Goal: Task Accomplishment & Management: Complete application form

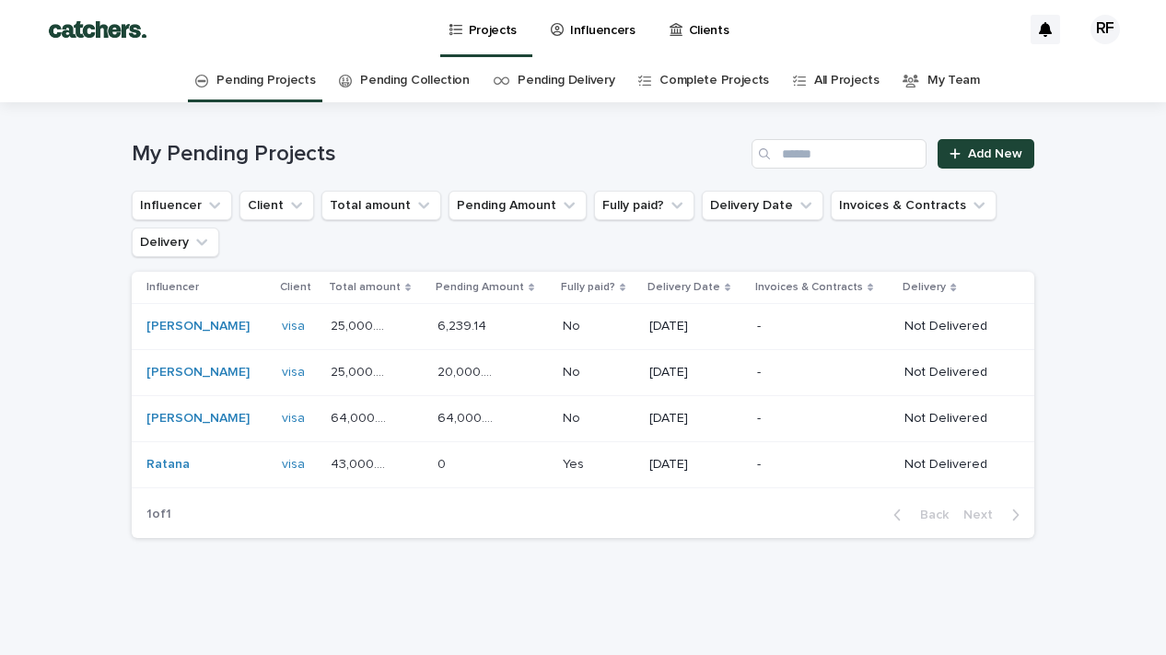
click at [642, 376] on td "[DATE]" at bounding box center [696, 373] width 108 height 46
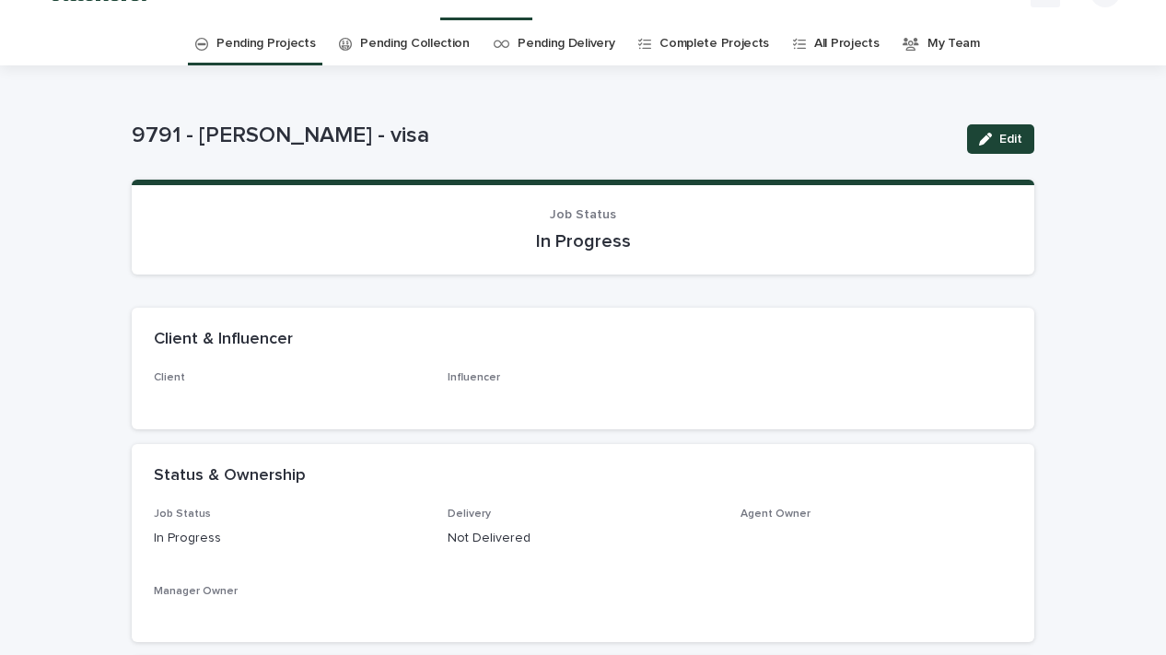
scroll to position [39, 0]
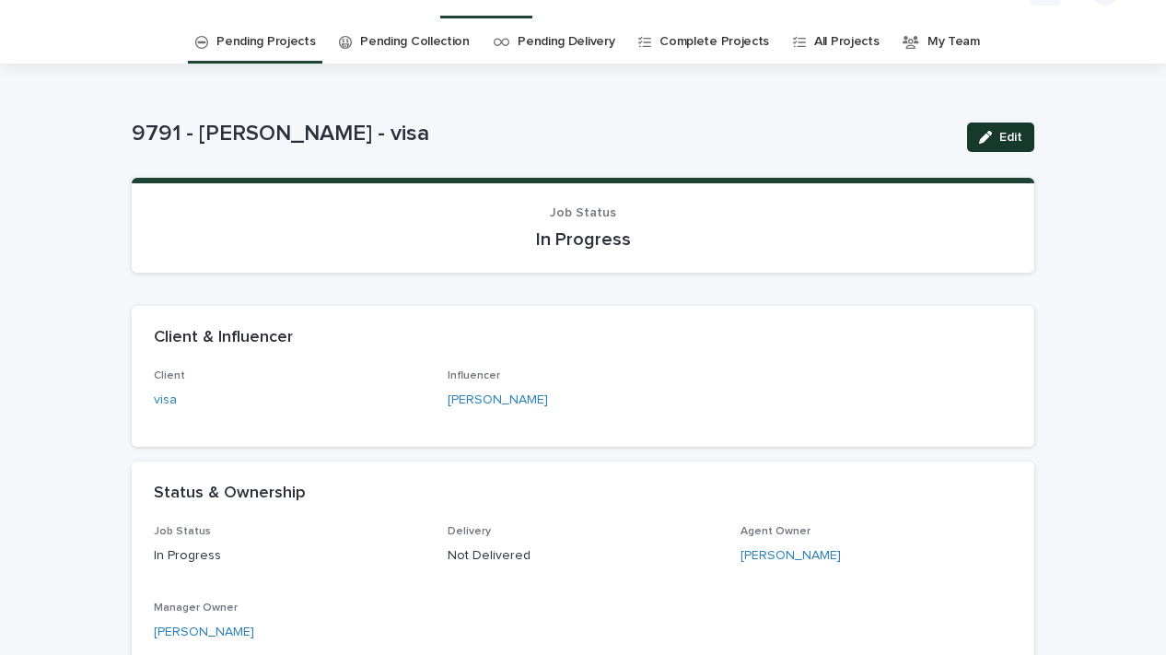
click at [1009, 138] on span "Edit" at bounding box center [1010, 137] width 23 height 13
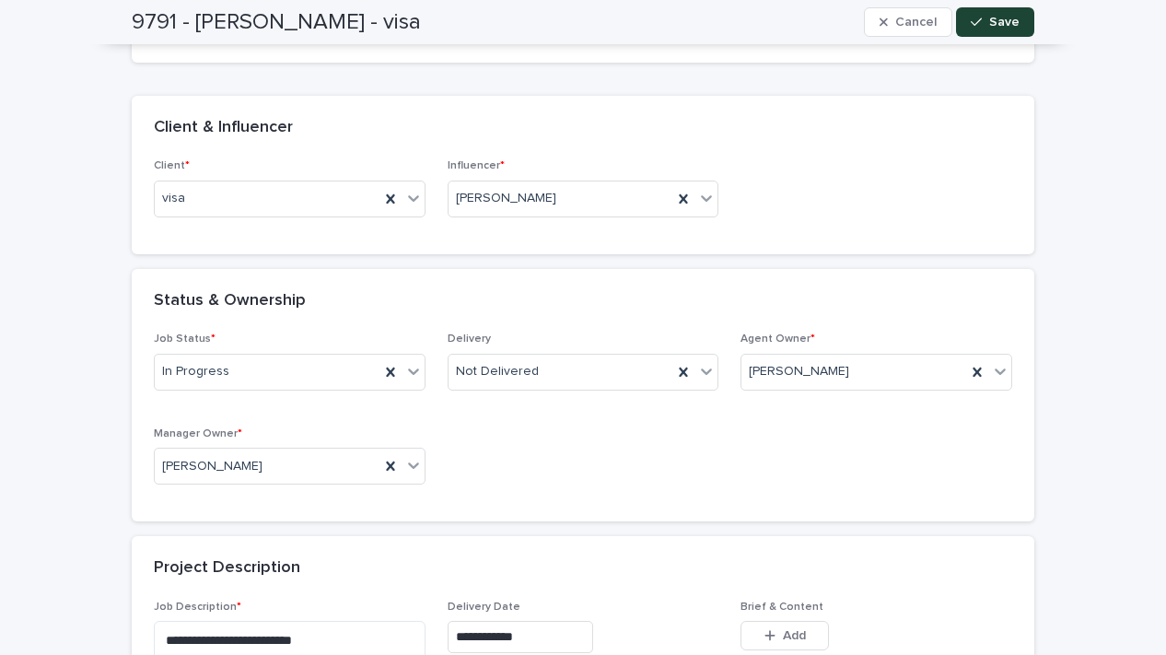
scroll to position [261, 0]
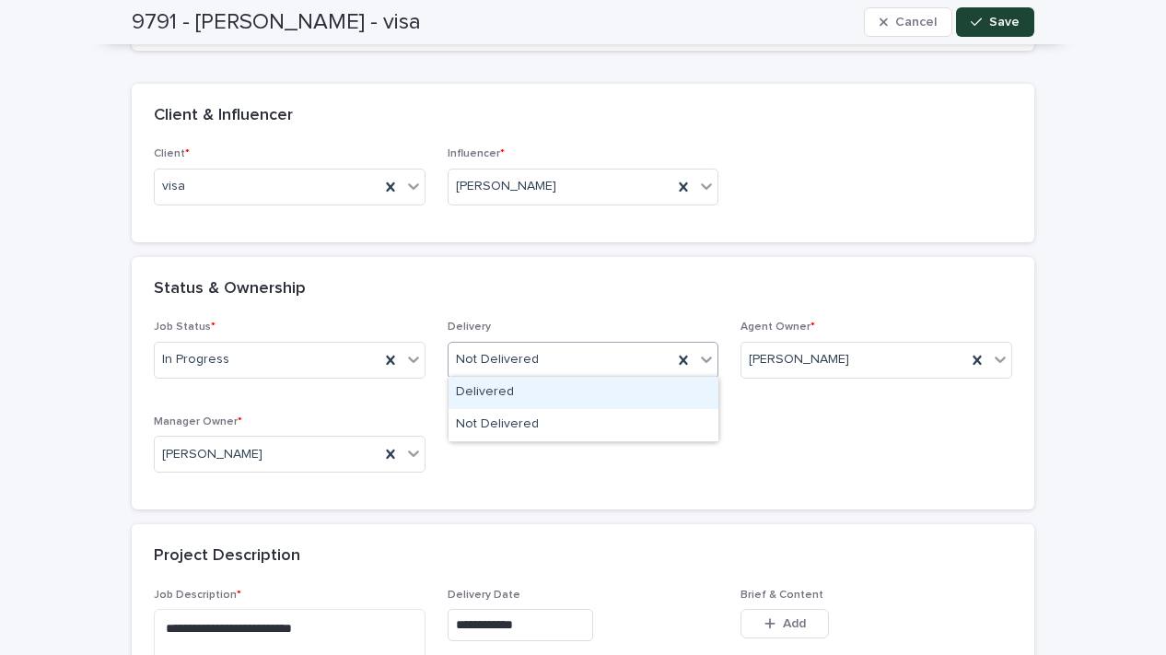
click at [711, 358] on icon at bounding box center [706, 359] width 18 height 18
click at [627, 393] on div "Delivered" at bounding box center [583, 393] width 270 height 32
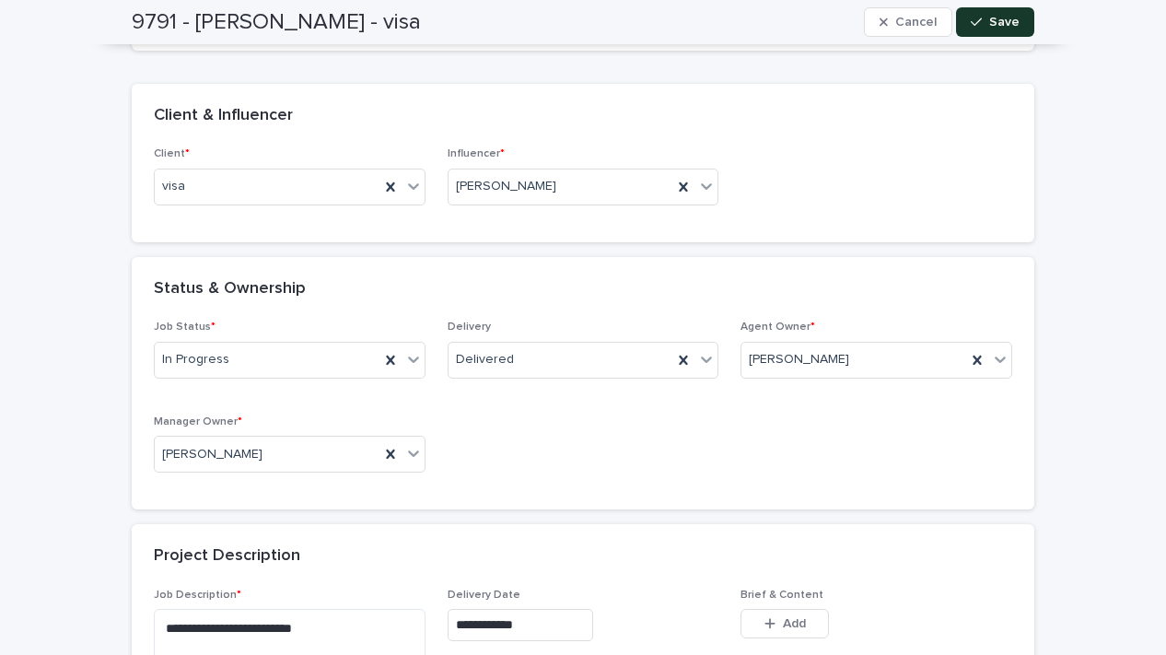
click at [1015, 24] on span "Save" at bounding box center [1004, 22] width 30 height 13
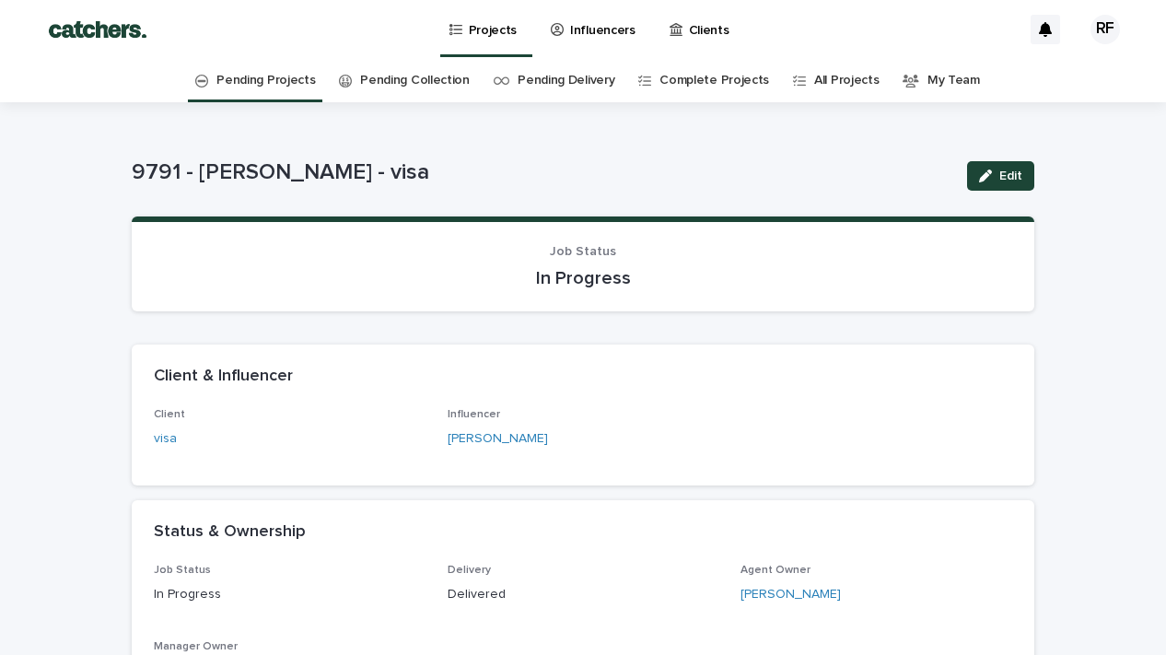
scroll to position [0, 0]
click at [256, 88] on link "Pending Projects" at bounding box center [265, 80] width 99 height 43
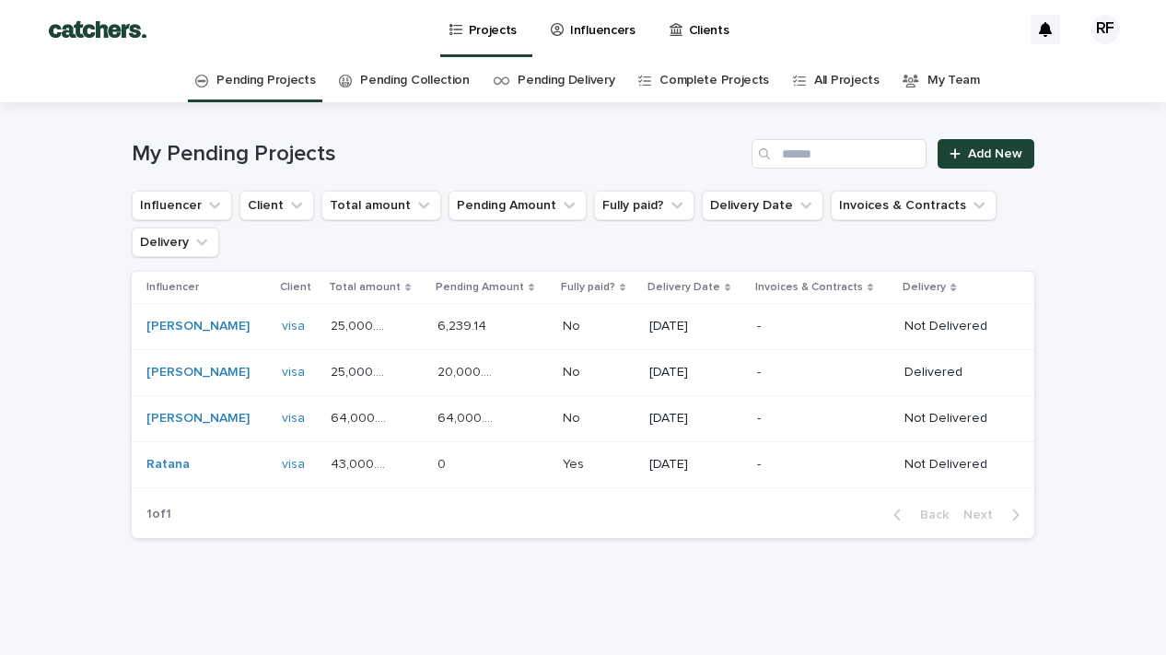
click at [596, 419] on p at bounding box center [599, 419] width 72 height 16
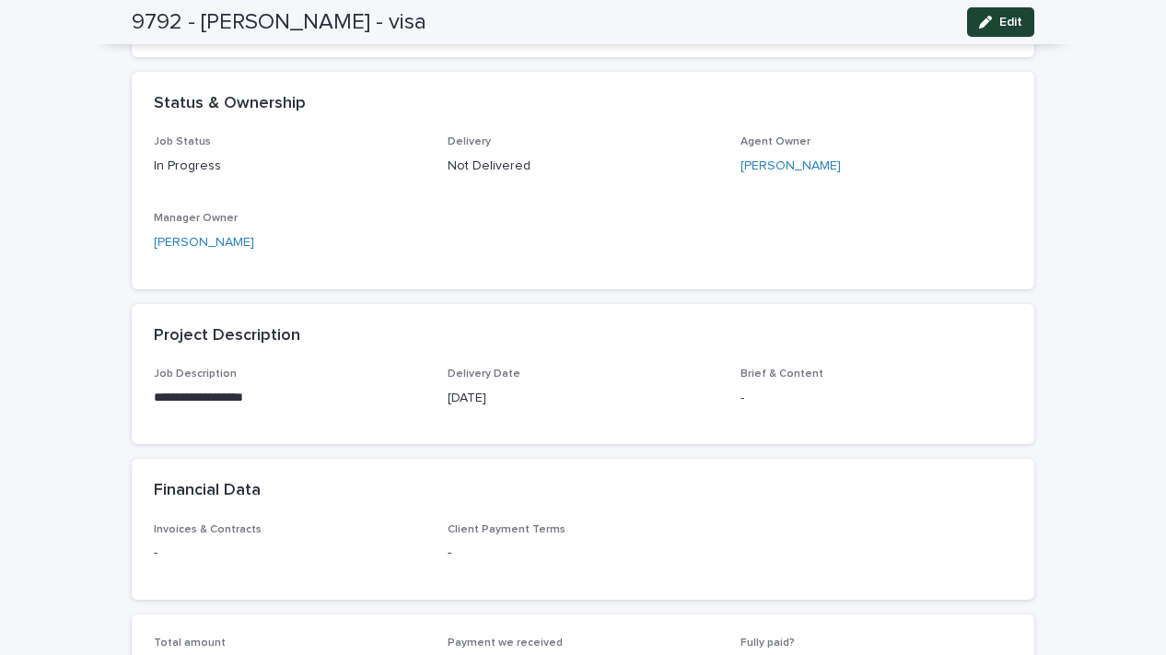
scroll to position [424, 0]
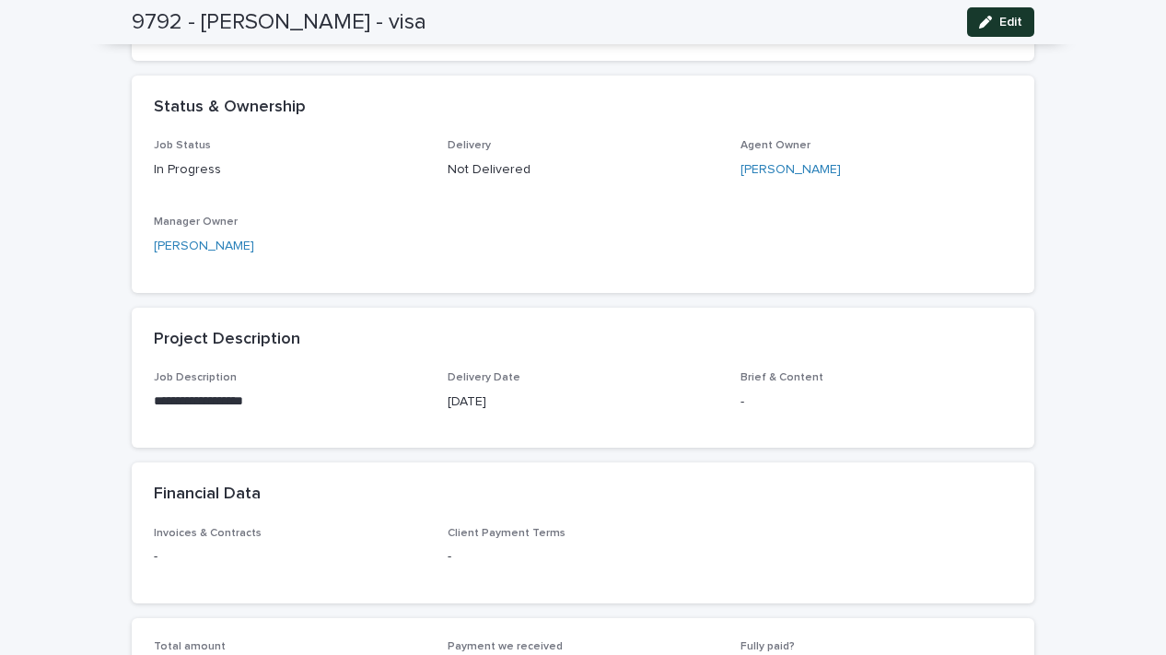
click at [1022, 29] on button "Edit" at bounding box center [1000, 21] width 67 height 29
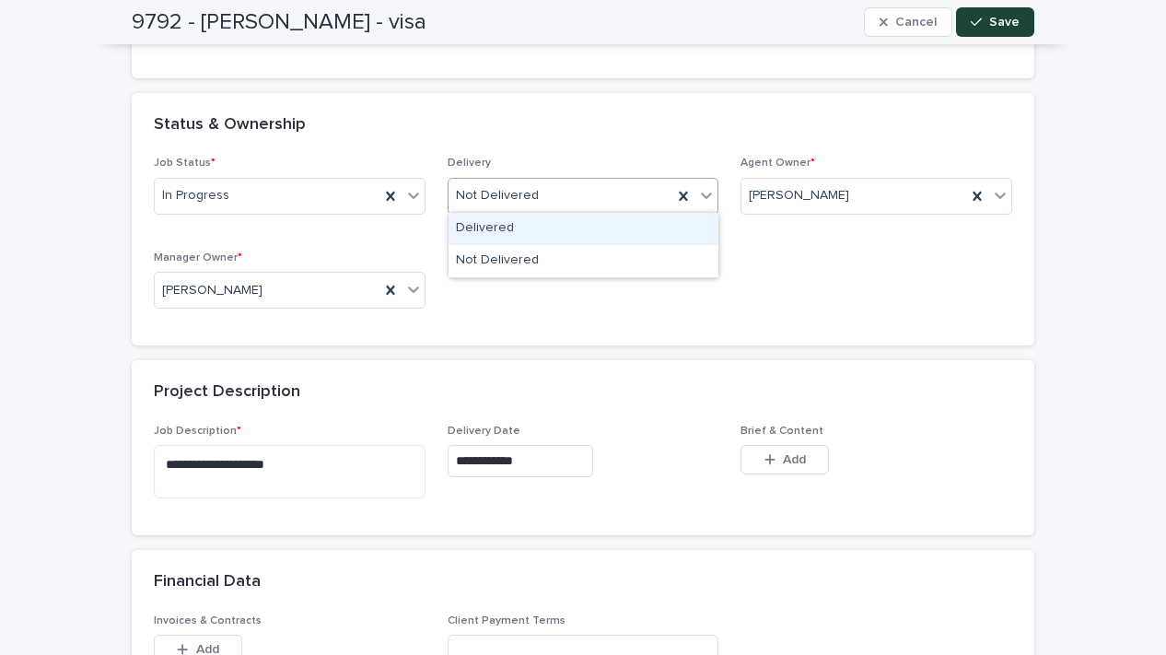
click at [705, 192] on icon at bounding box center [706, 195] width 18 height 18
click at [633, 235] on div "Delivered" at bounding box center [583, 229] width 270 height 32
click at [1007, 14] on button "Save" at bounding box center [995, 21] width 78 height 29
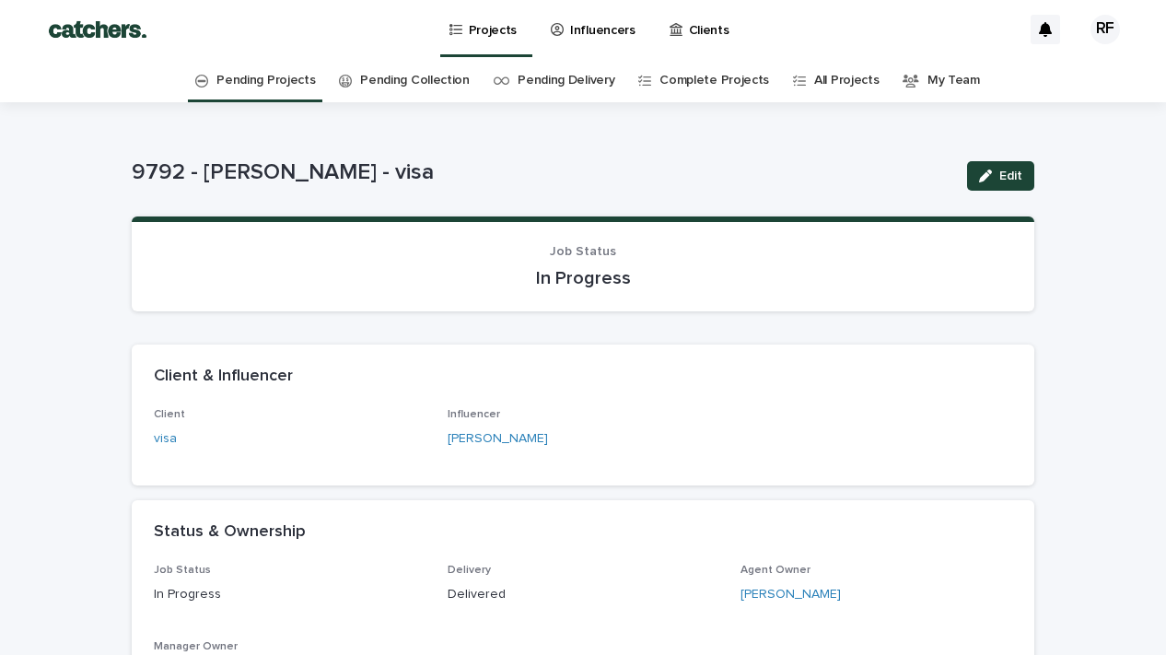
scroll to position [0, 0]
click at [290, 78] on link "Pending Projects" at bounding box center [265, 80] width 99 height 43
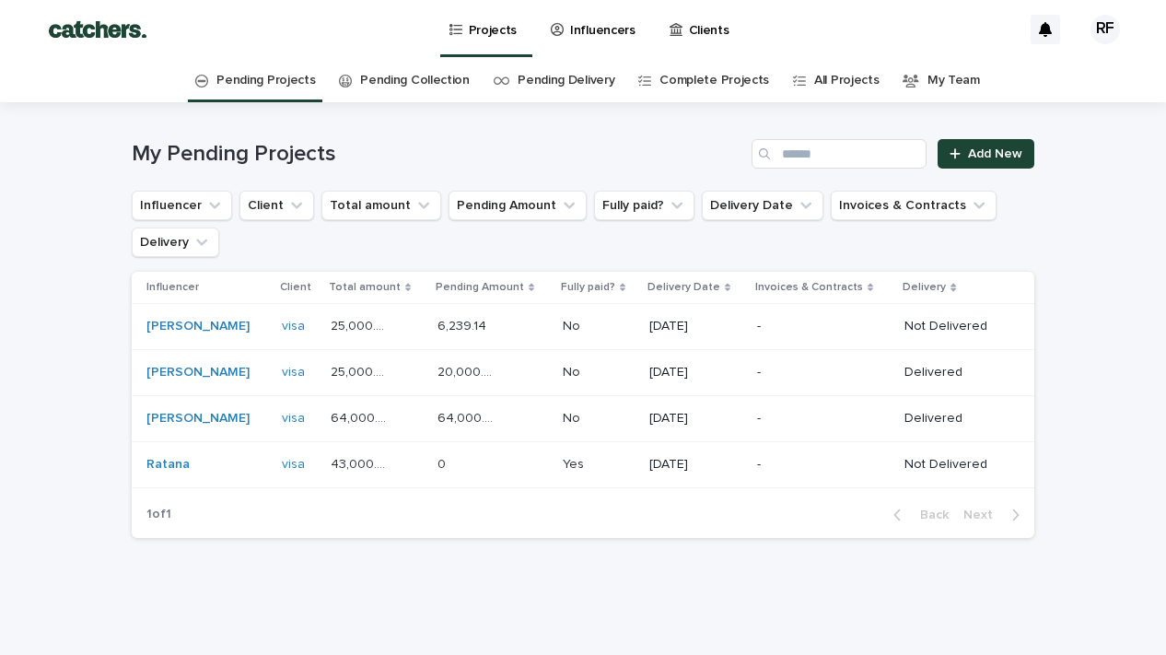
click at [593, 468] on p at bounding box center [599, 465] width 72 height 16
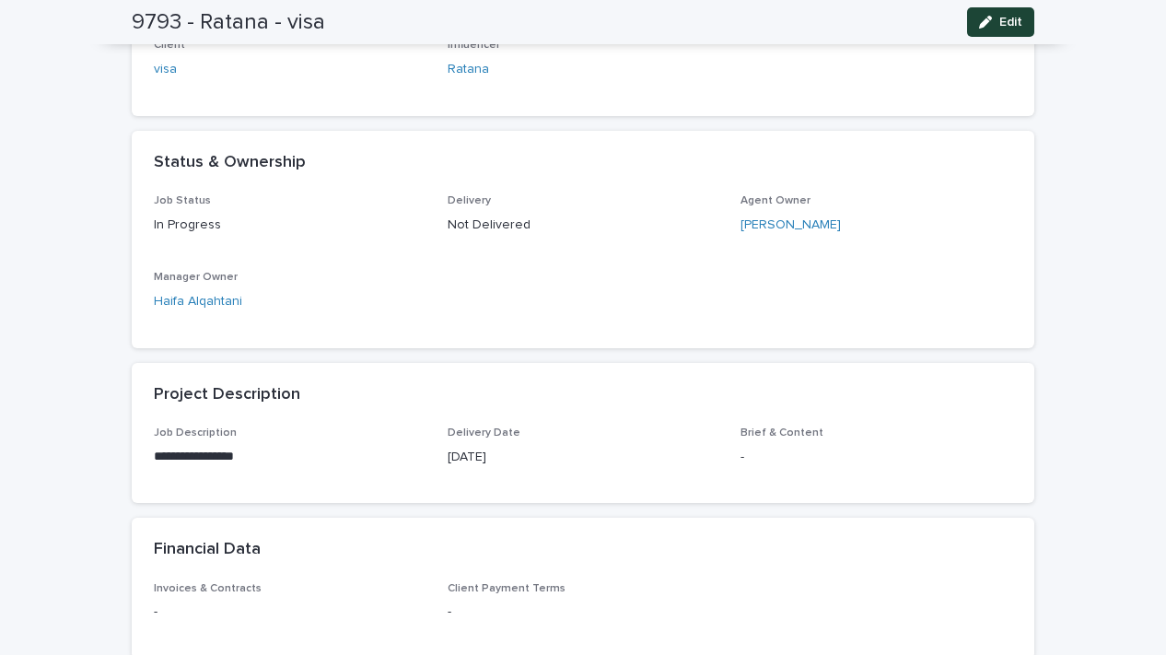
scroll to position [382, 0]
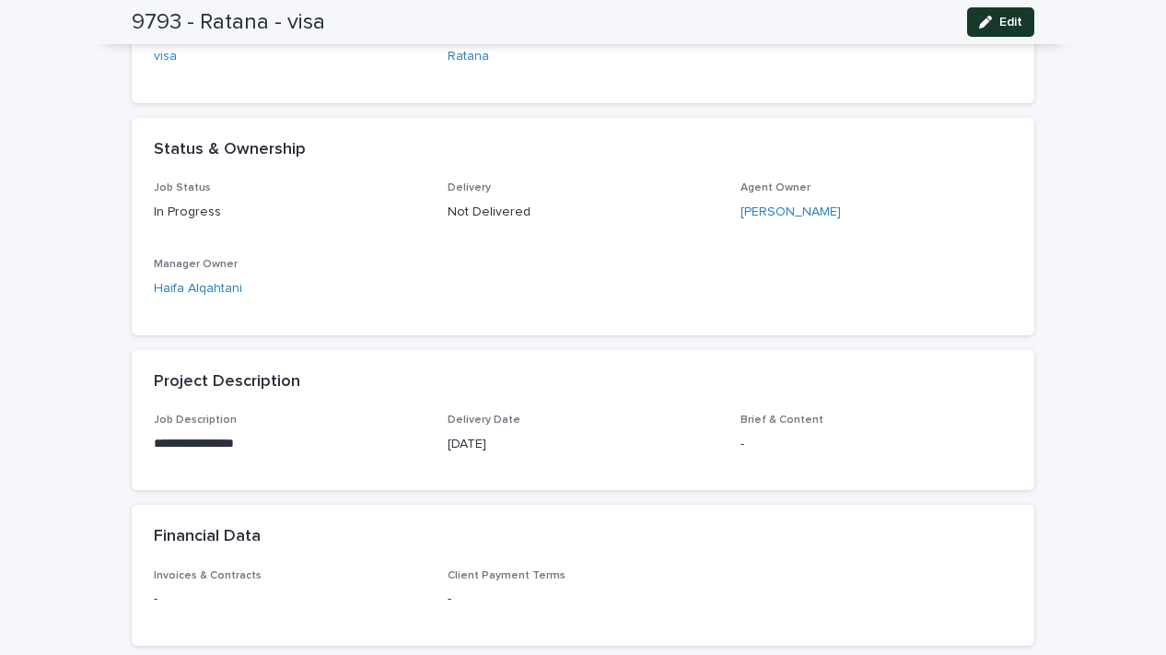
click at [980, 13] on button "Edit" at bounding box center [1000, 21] width 67 height 29
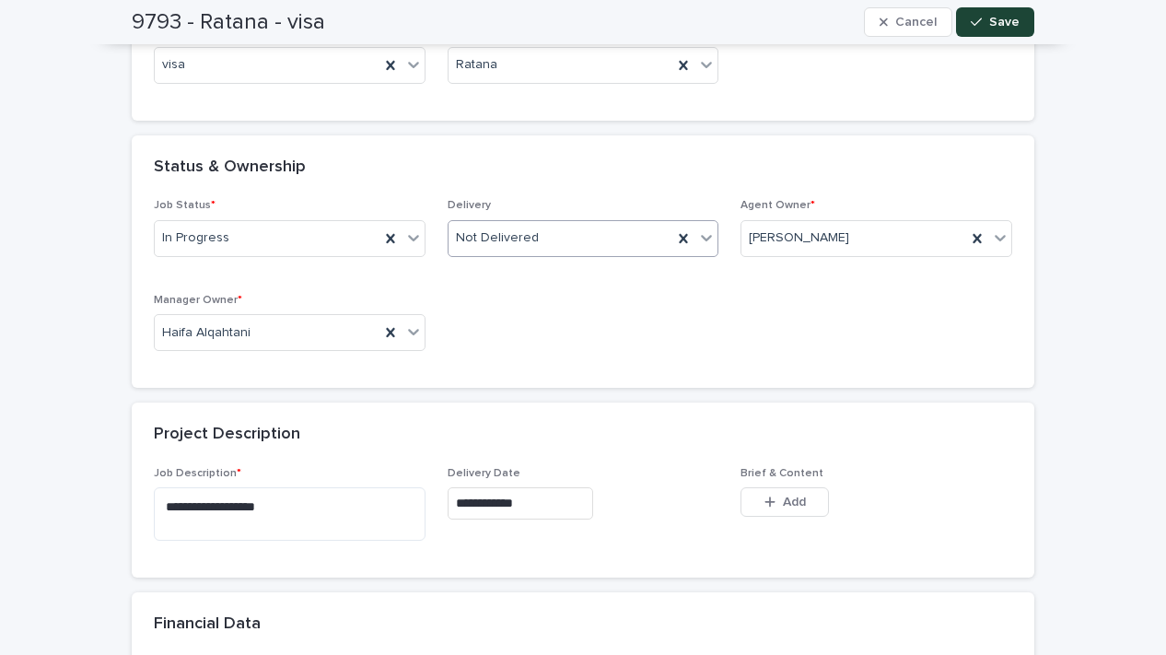
click at [609, 247] on div "Not Delivered" at bounding box center [560, 238] width 225 height 30
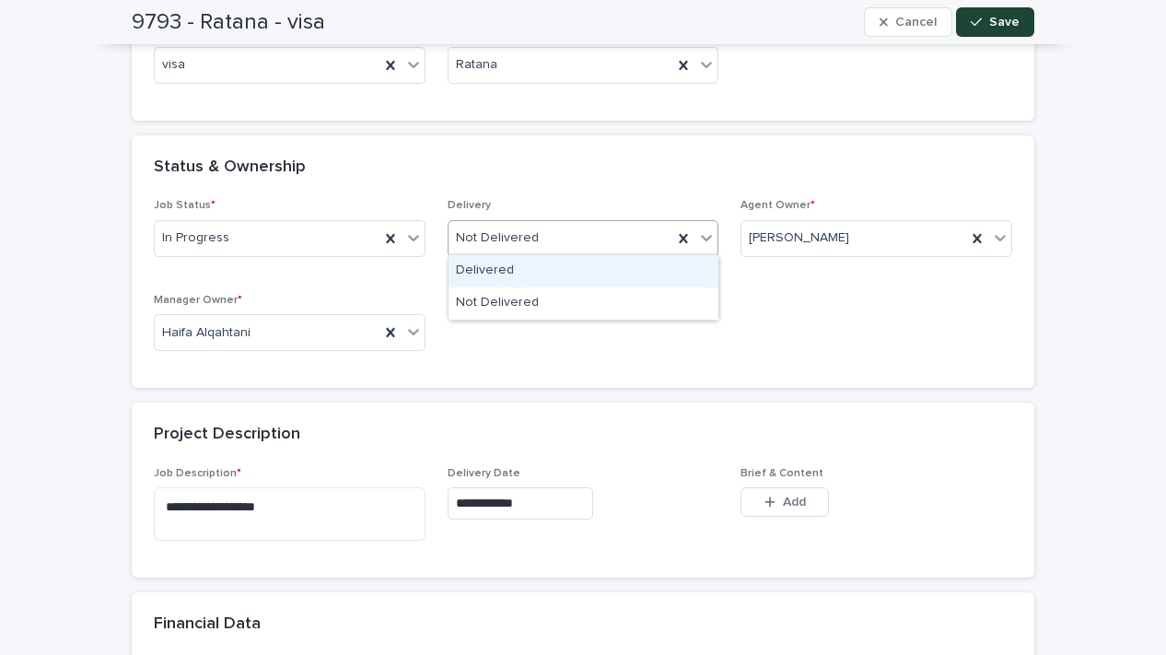
click at [594, 274] on div "Delivered" at bounding box center [583, 271] width 270 height 32
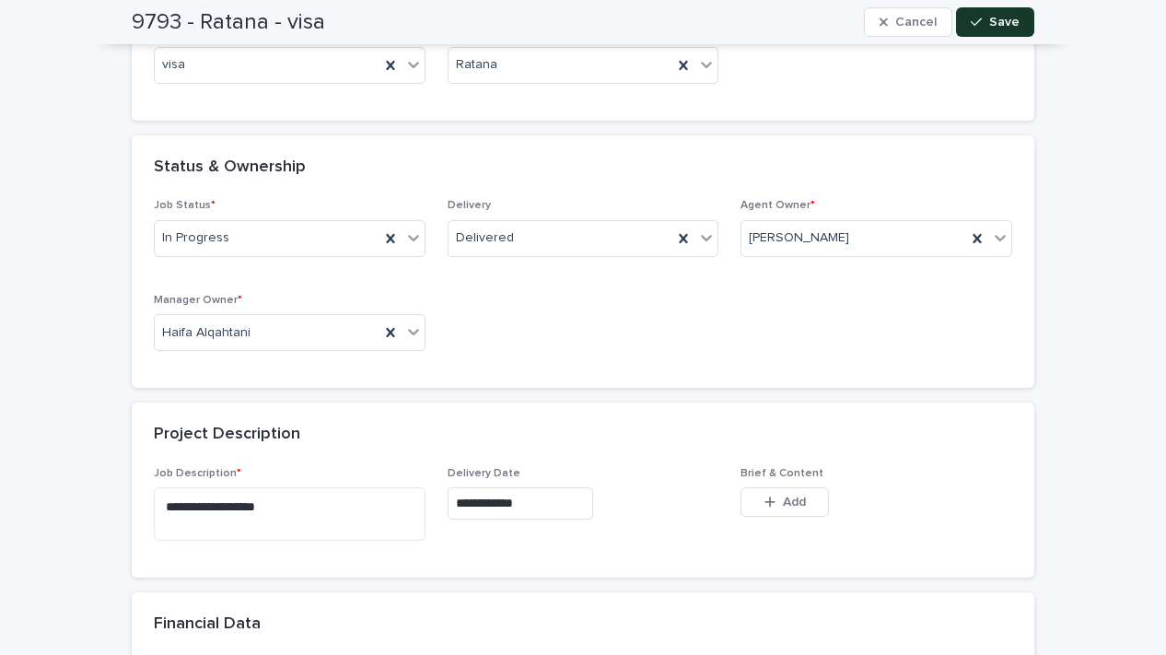
click at [995, 34] on button "Save" at bounding box center [995, 21] width 78 height 29
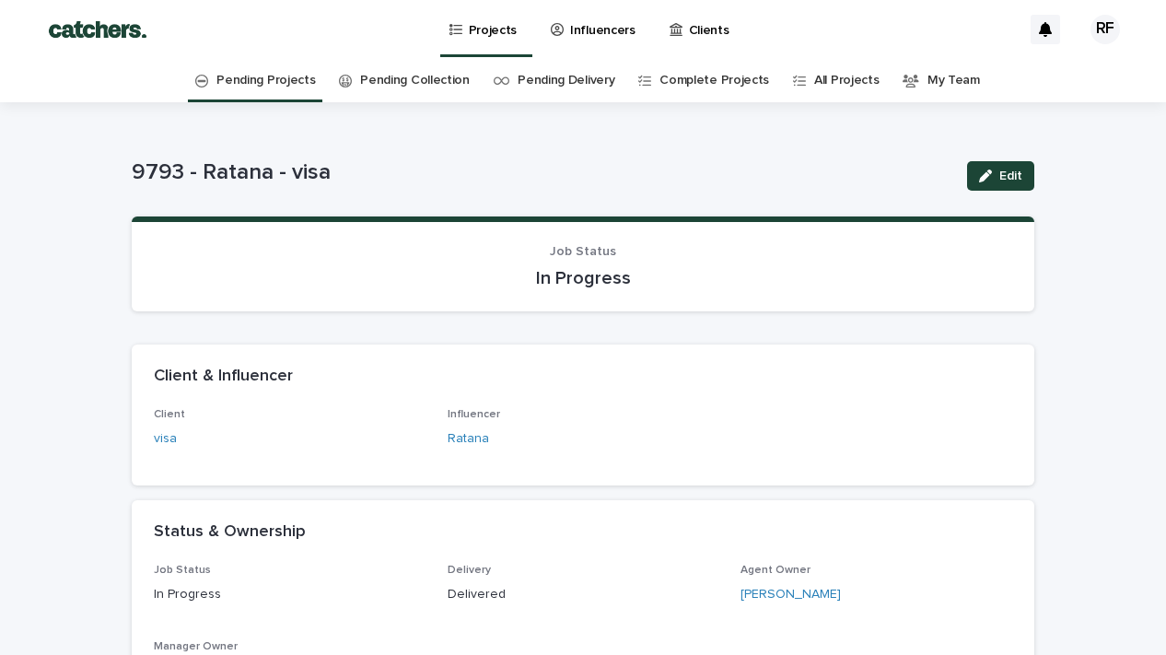
scroll to position [0, 0]
click at [998, 183] on button "Edit" at bounding box center [1000, 175] width 67 height 29
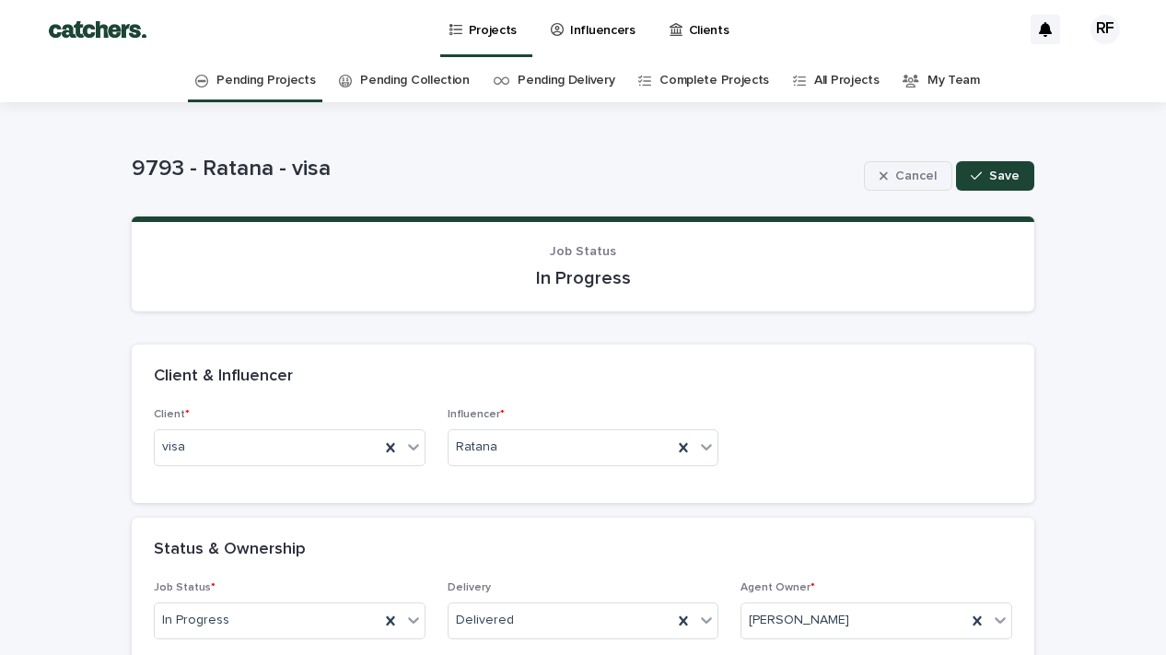
click at [882, 176] on button "Cancel" at bounding box center [908, 175] width 88 height 29
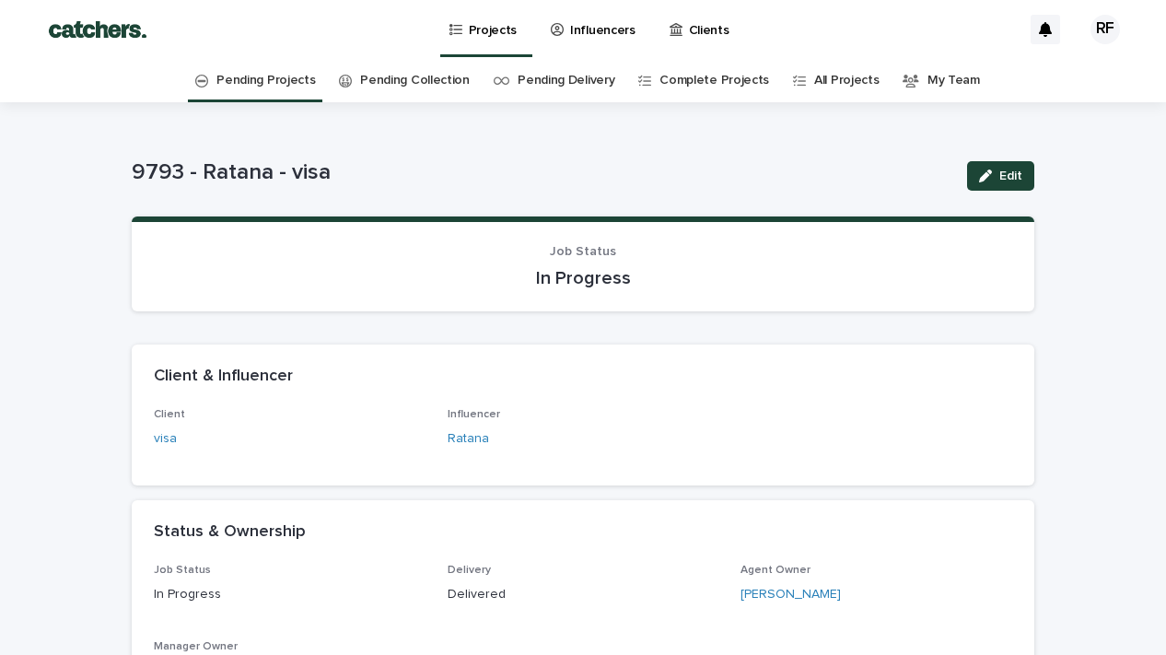
click at [277, 82] on link "Pending Projects" at bounding box center [265, 80] width 99 height 43
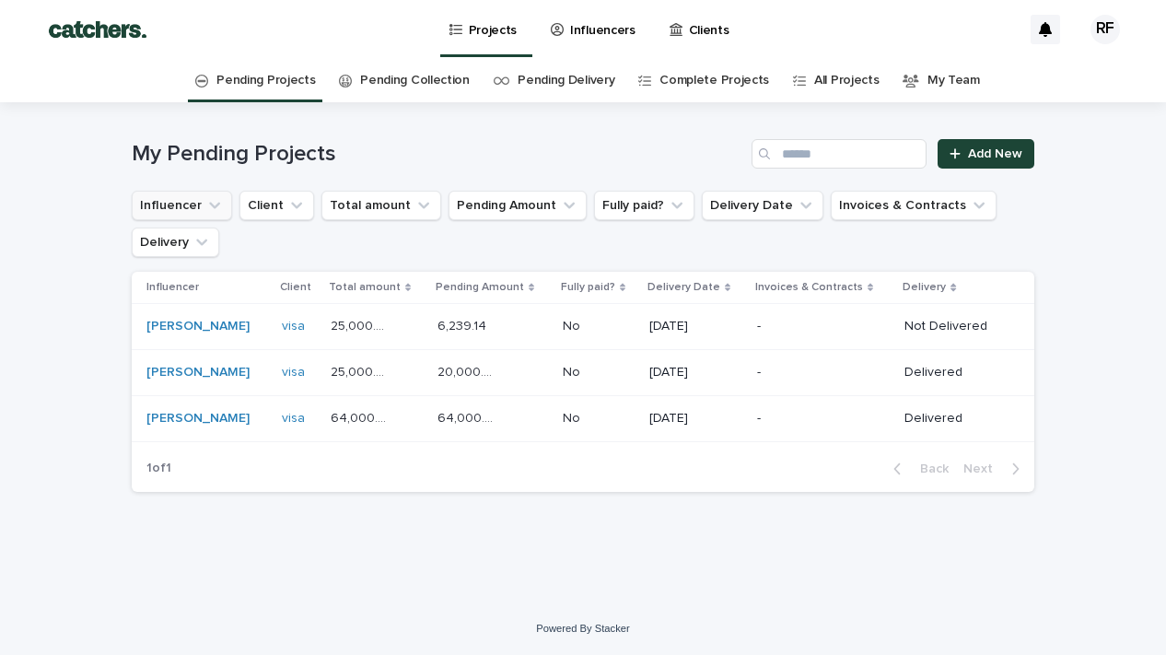
click at [216, 212] on icon "Influencer" at bounding box center [214, 205] width 18 height 18
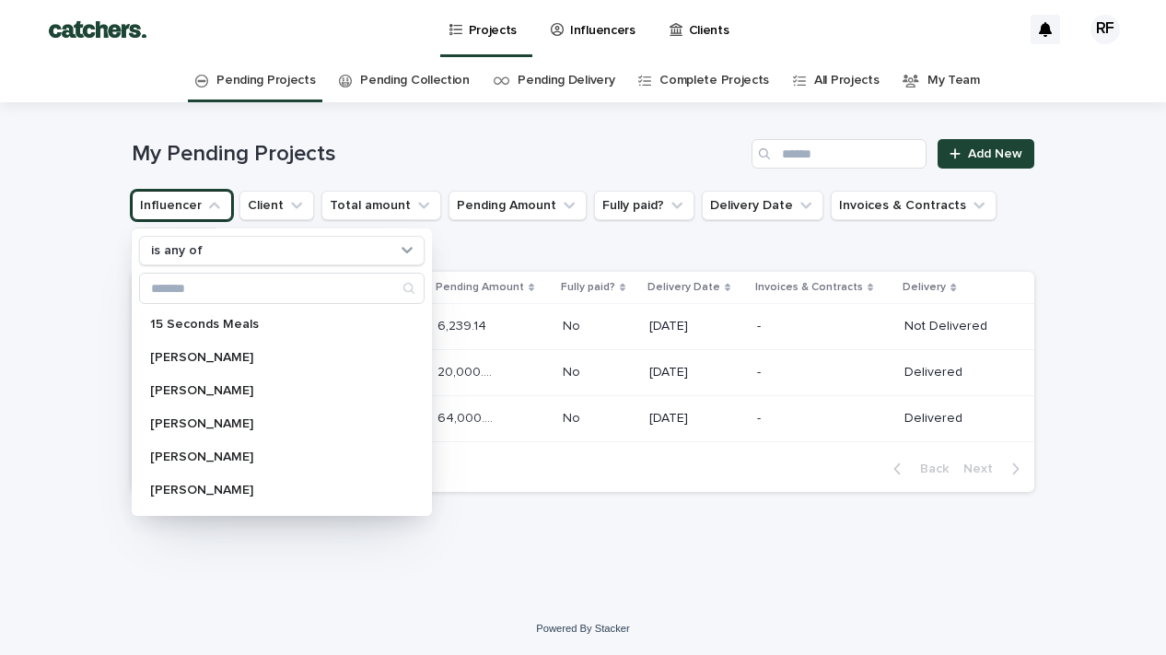
click at [215, 213] on icon "Influencer" at bounding box center [214, 205] width 18 height 18
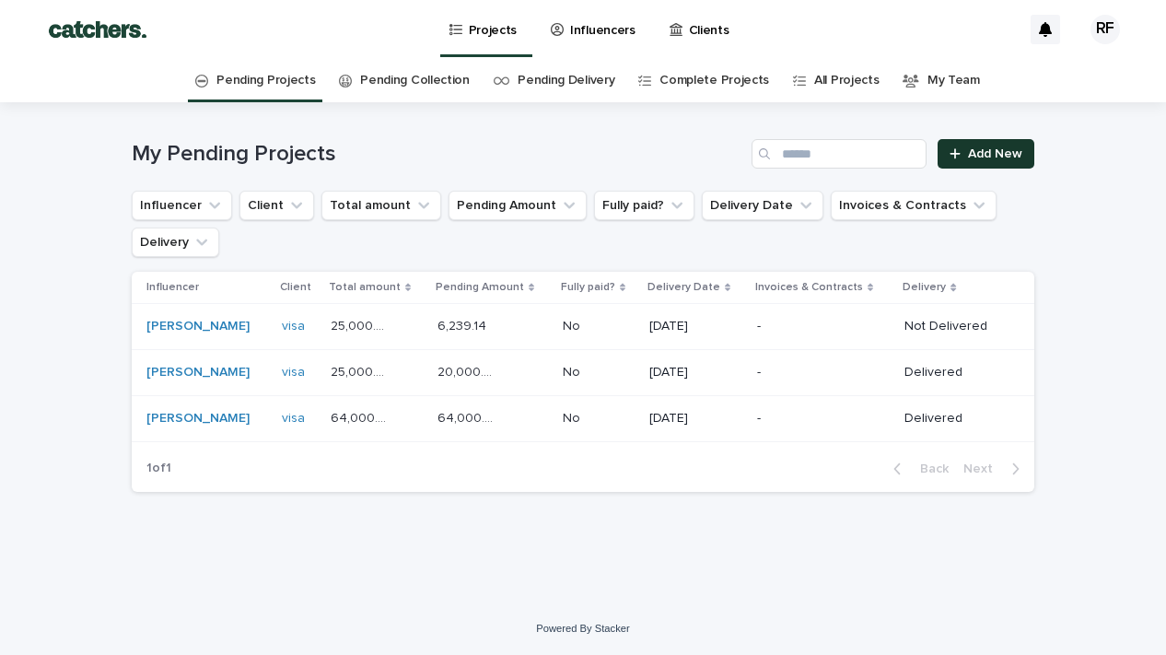
click at [1027, 152] on link "Add New" at bounding box center [985, 153] width 97 height 29
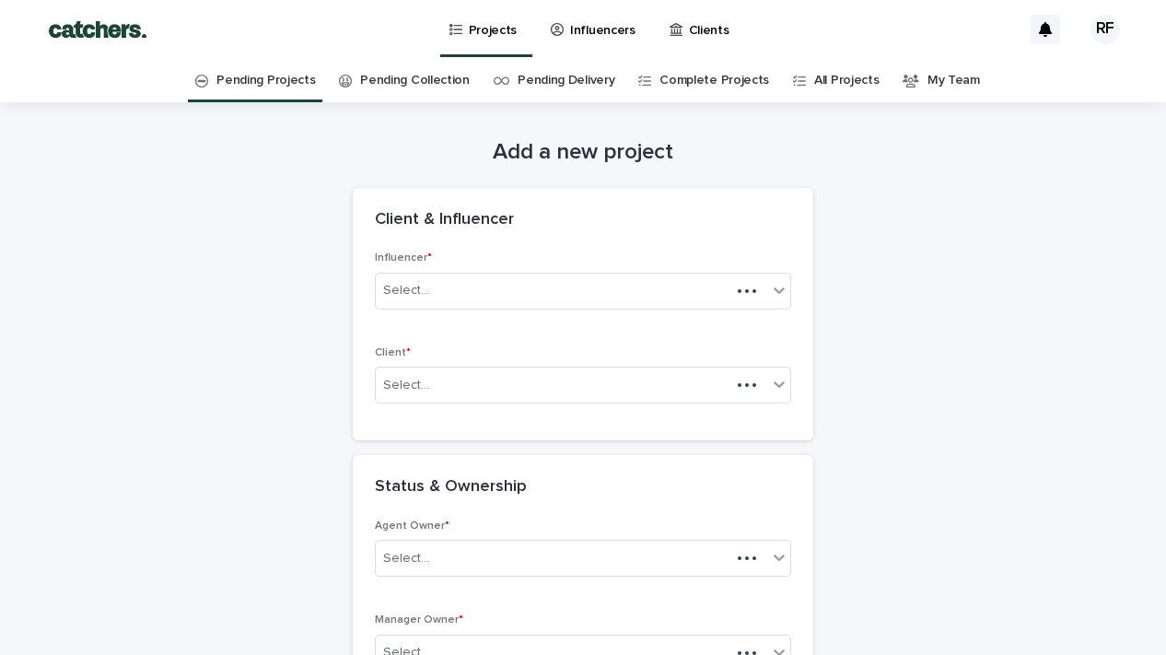
scroll to position [59, 0]
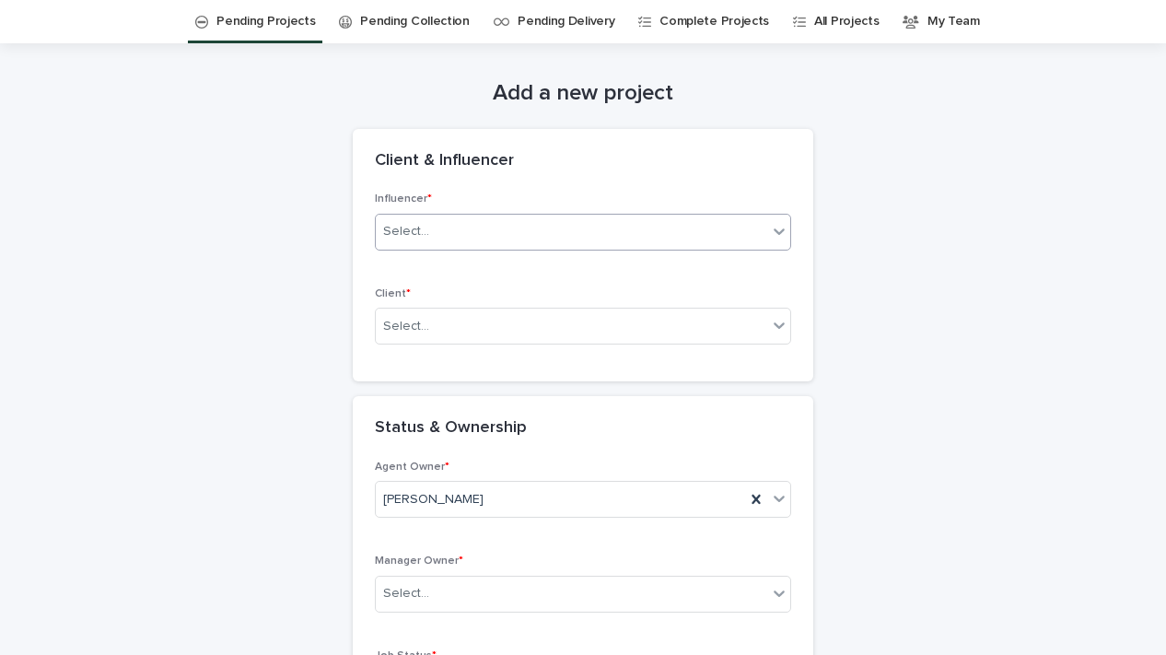
click at [624, 223] on div "Select..." at bounding box center [571, 231] width 391 height 30
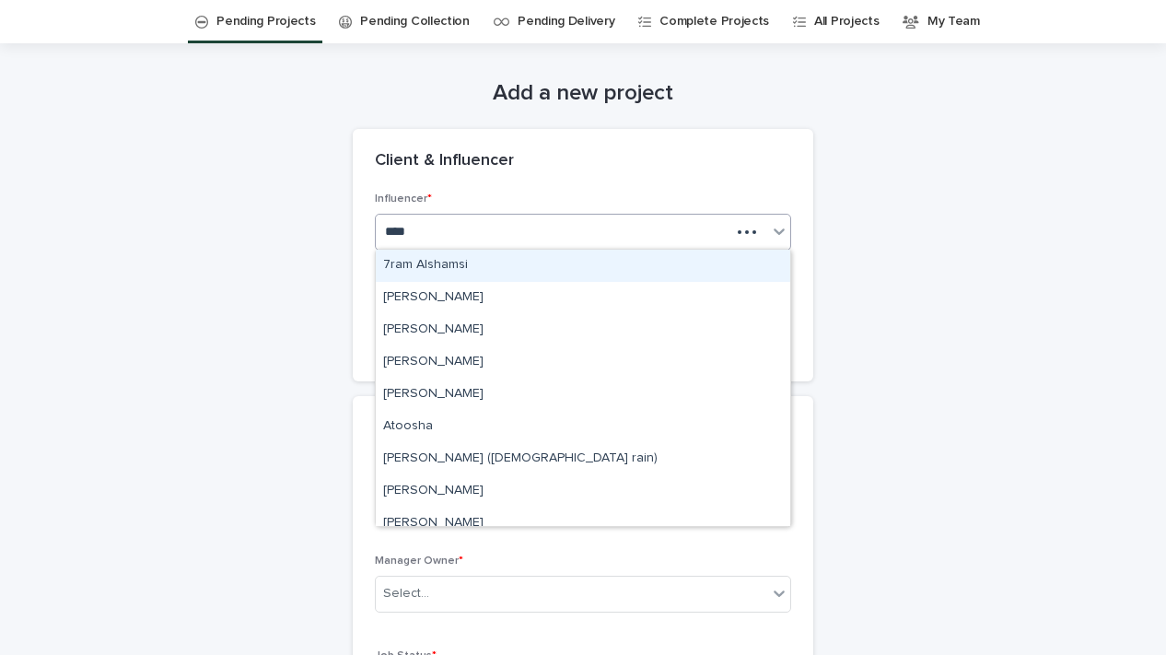
type input "*****"
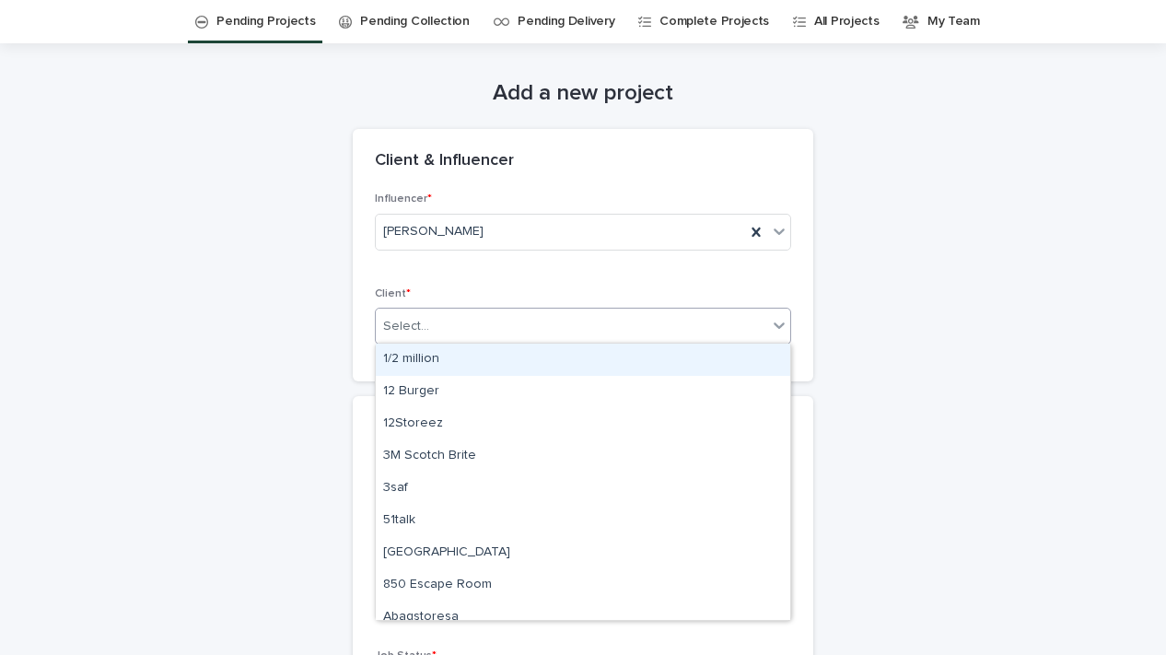
click at [442, 320] on div "Select..." at bounding box center [571, 326] width 391 height 30
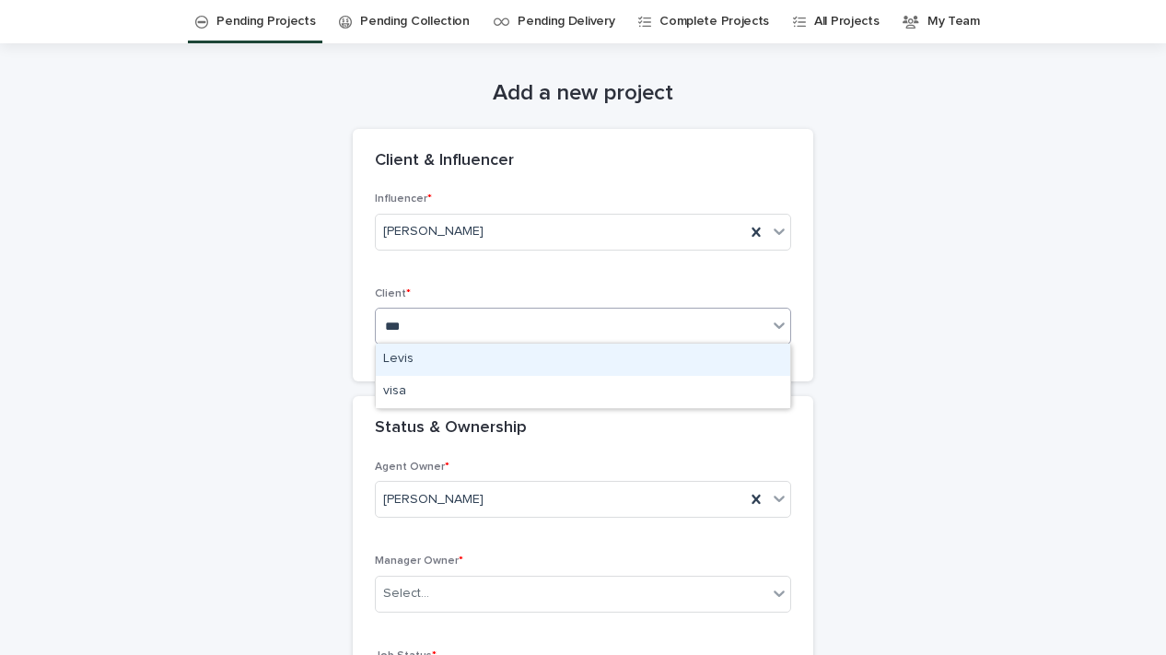
type input "****"
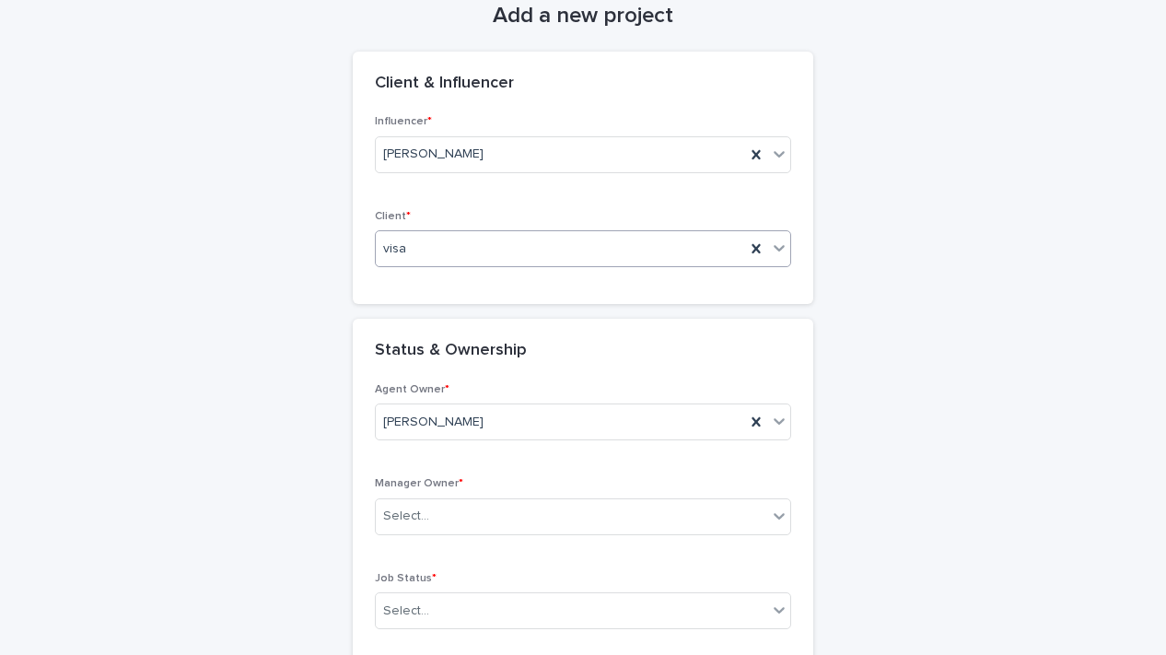
scroll to position [137, 0]
click at [382, 513] on div "Select..." at bounding box center [571, 515] width 391 height 30
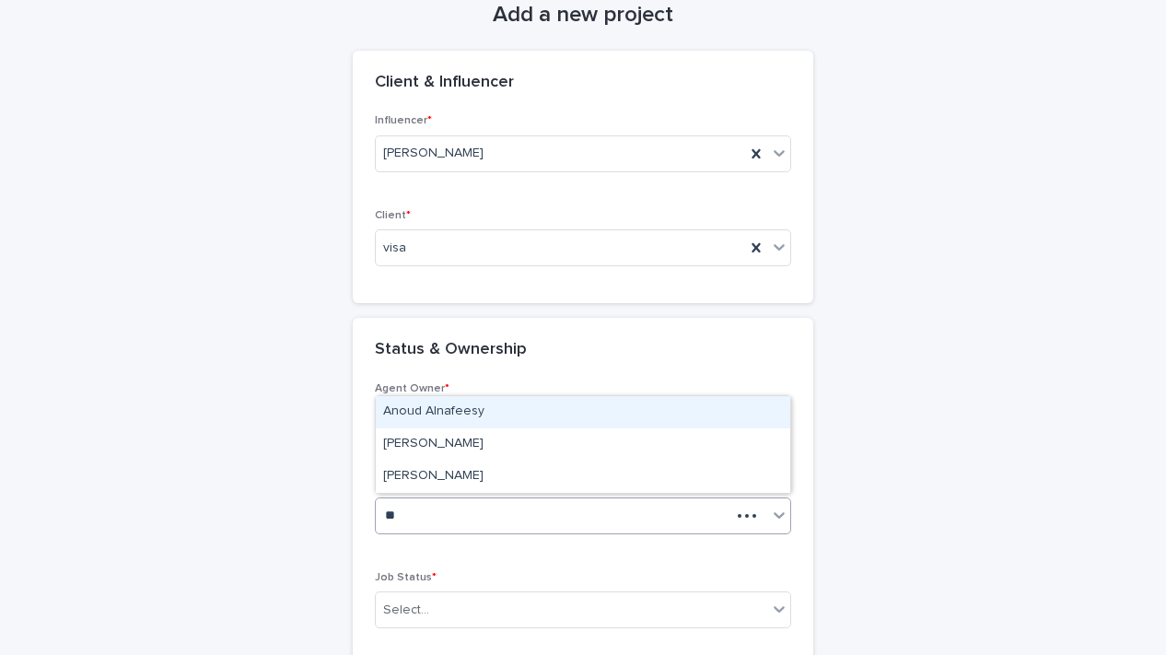
type input "***"
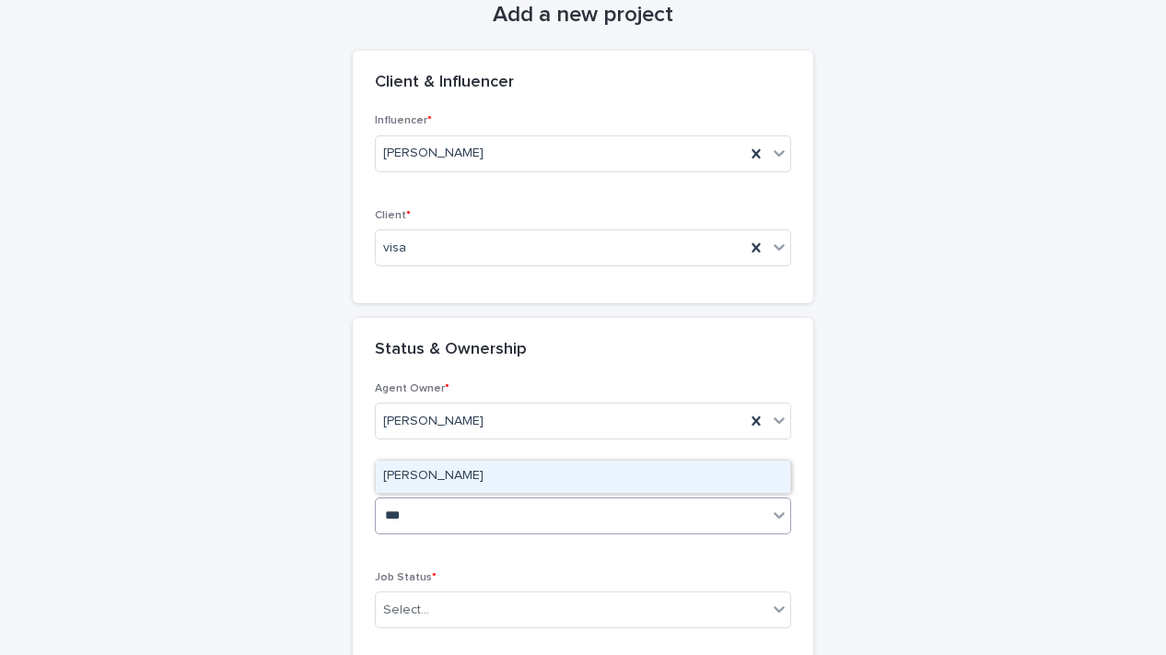
click at [395, 475] on div "[PERSON_NAME]" at bounding box center [583, 476] width 414 height 32
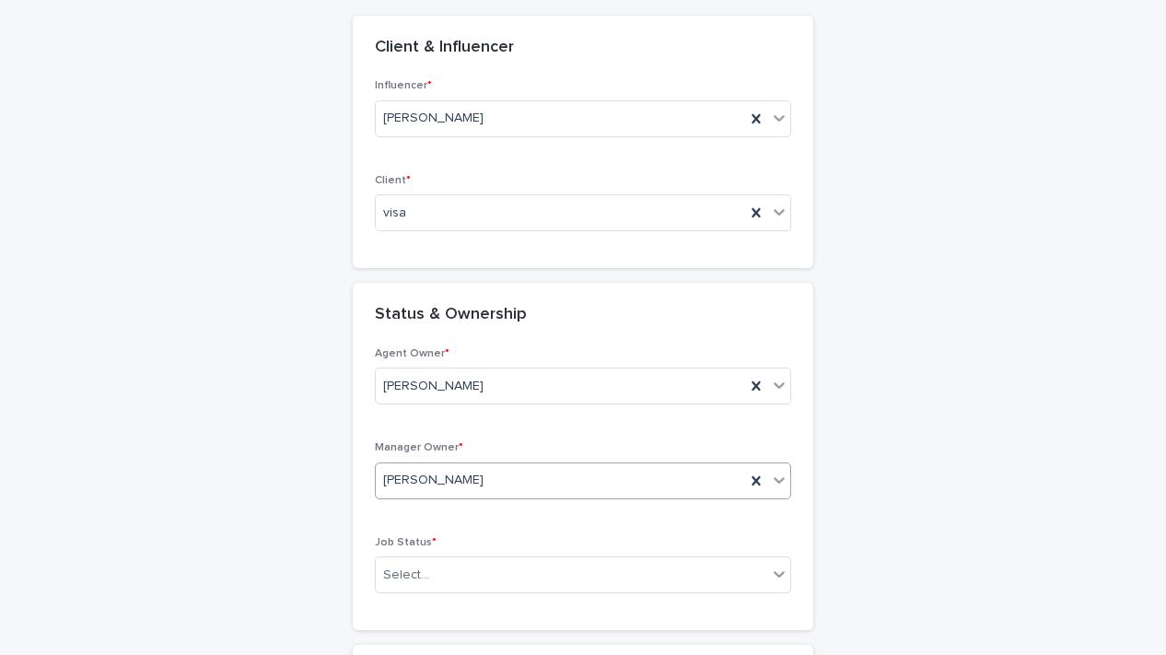
scroll to position [178, 0]
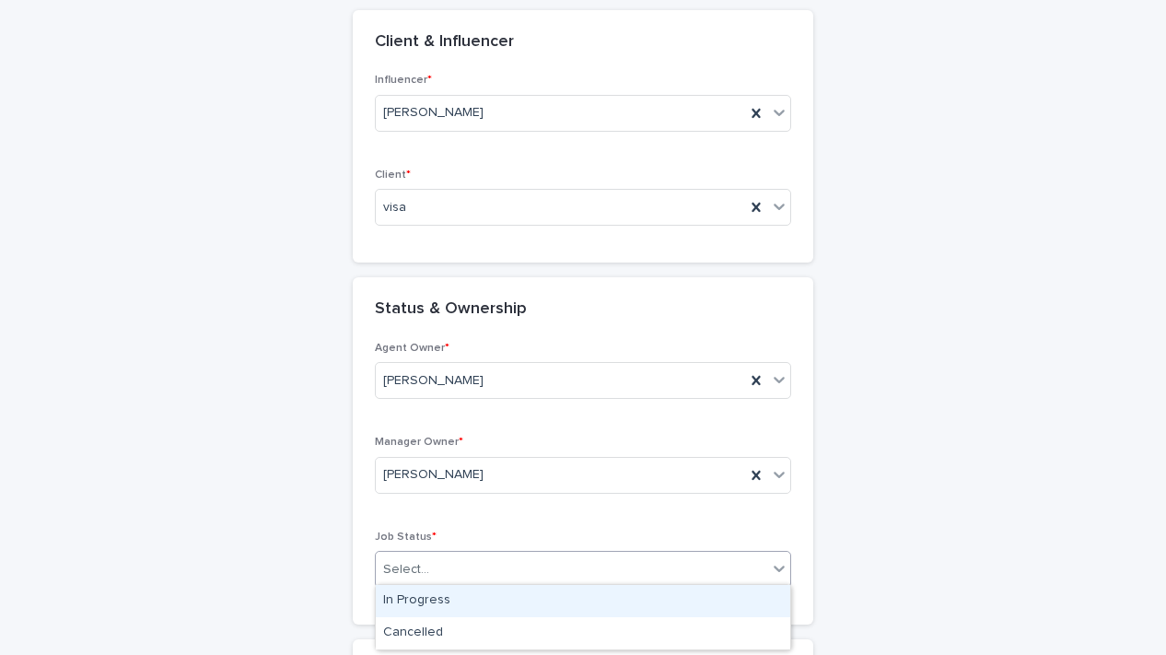
click at [427, 575] on div "Select..." at bounding box center [571, 569] width 391 height 30
click at [428, 591] on div "In Progress" at bounding box center [583, 601] width 414 height 32
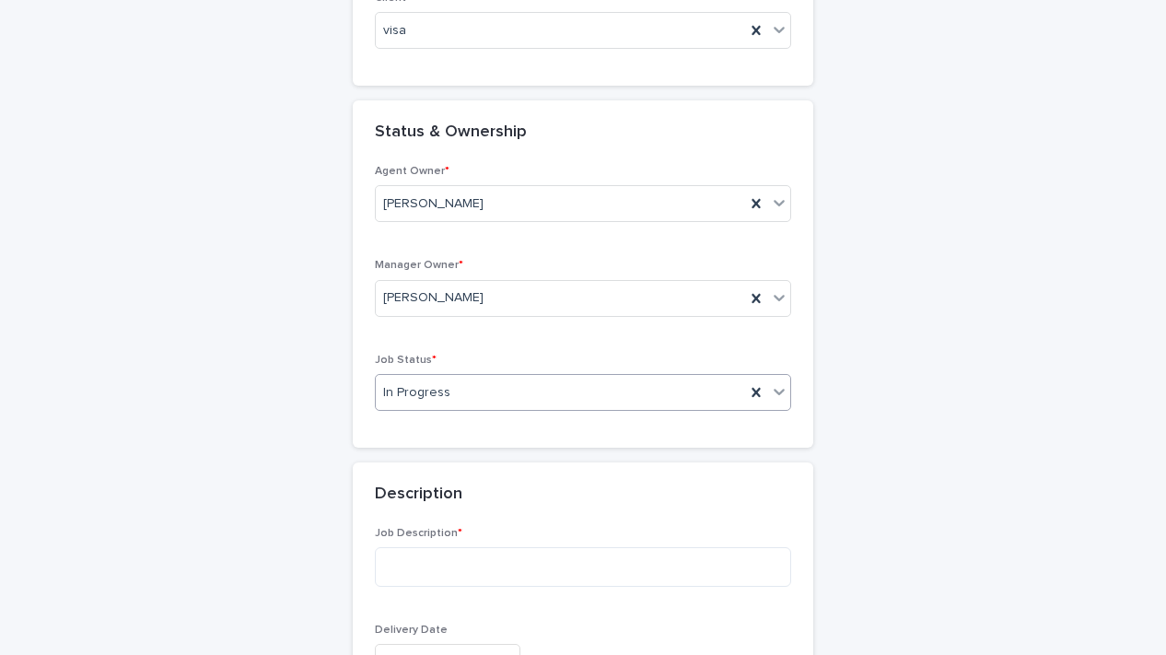
scroll to position [377, 0]
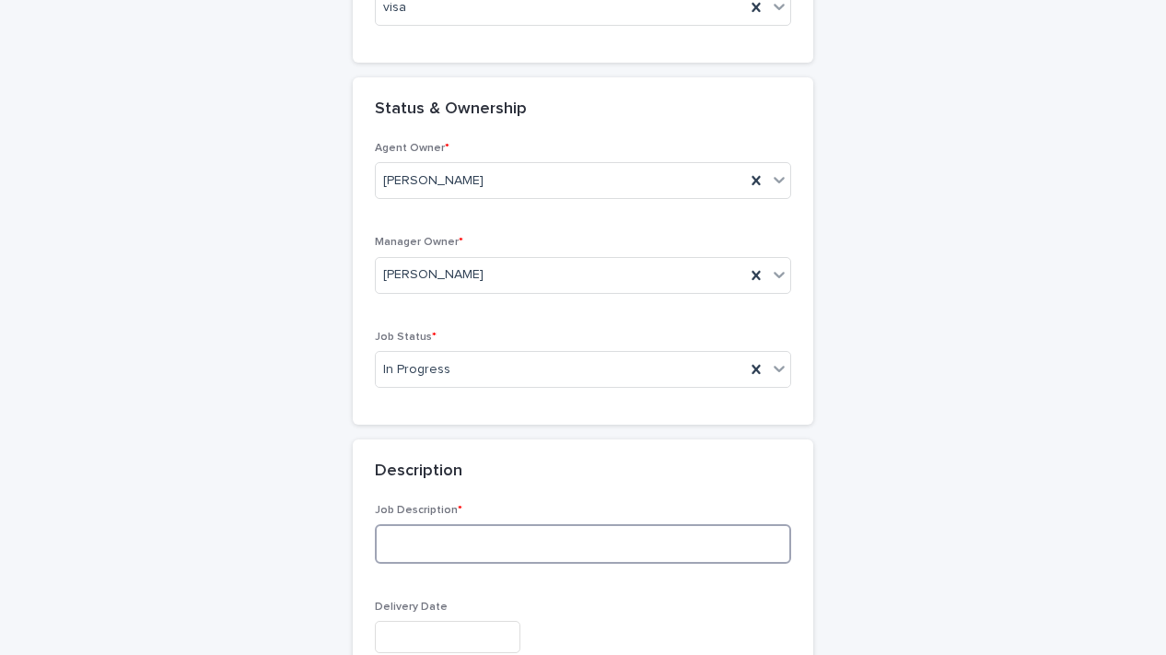
click at [440, 541] on textarea at bounding box center [583, 544] width 416 height 40
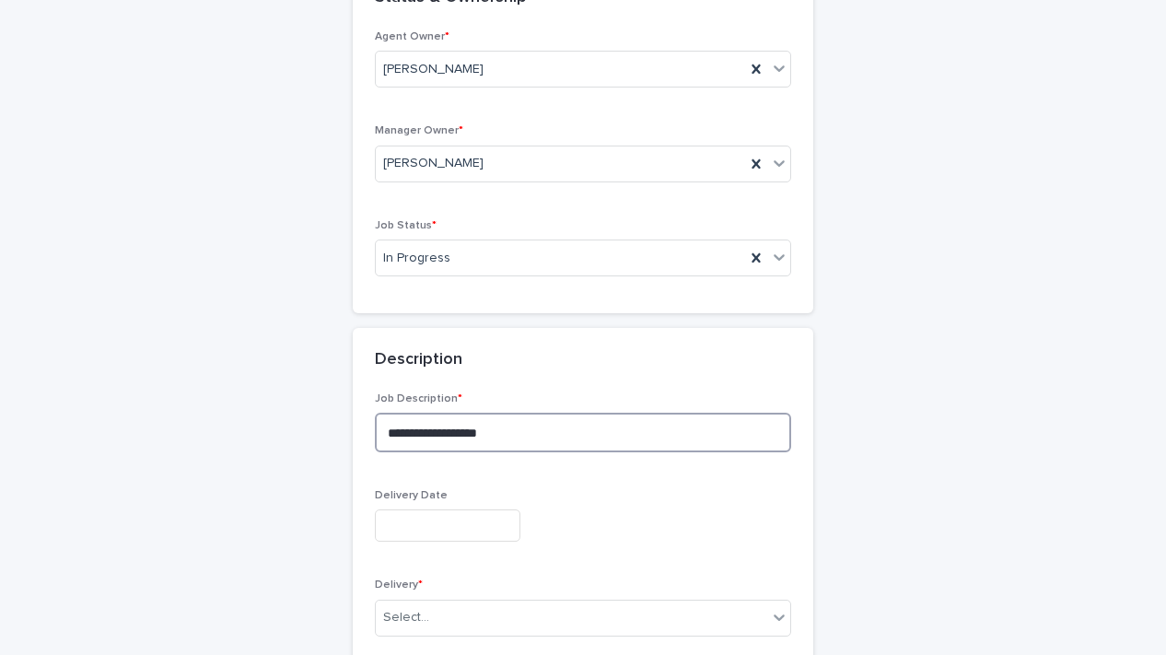
type textarea "**********"
click at [425, 516] on input "text" at bounding box center [447, 525] width 145 height 32
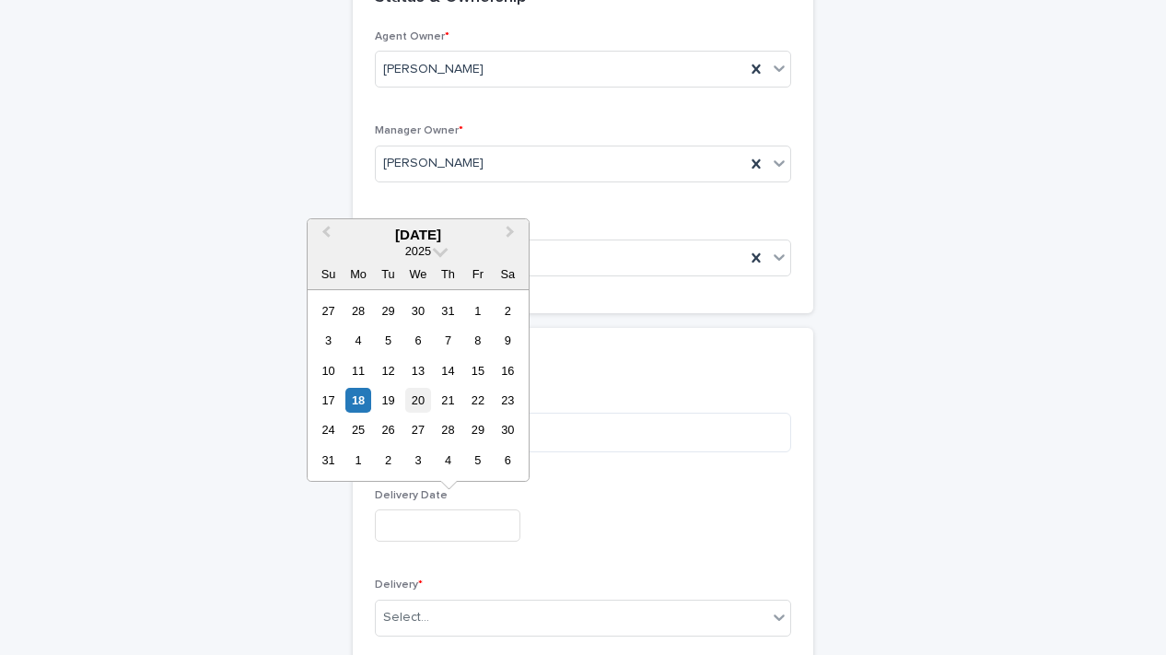
click at [418, 404] on div "20" at bounding box center [417, 400] width 25 height 25
type input "**********"
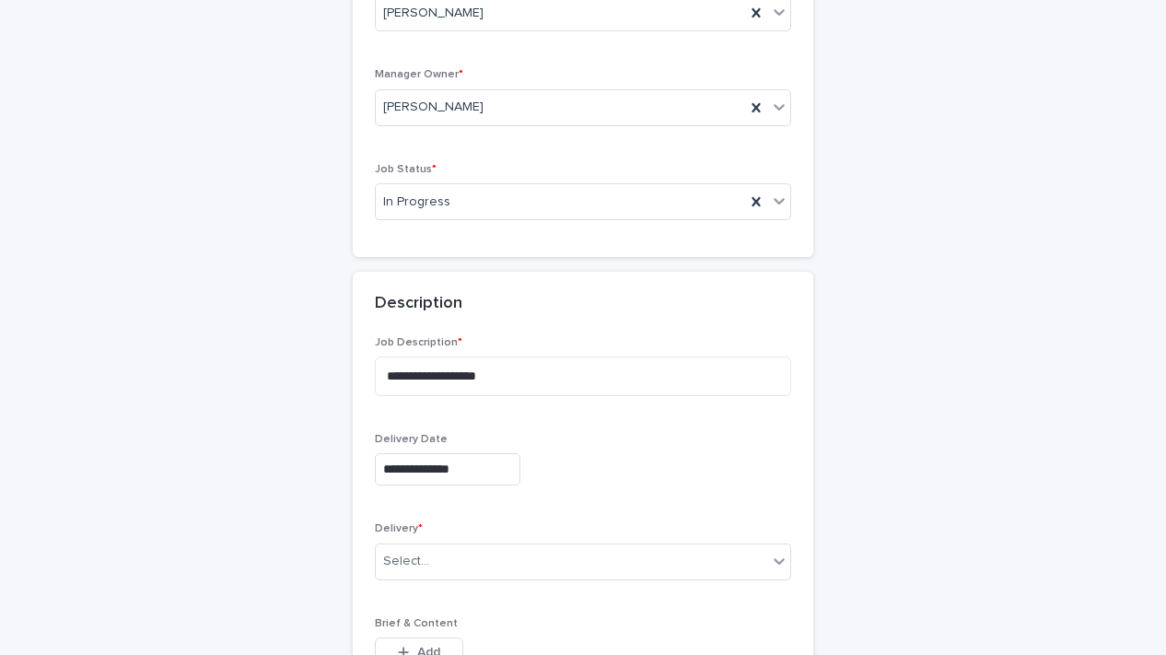
scroll to position [555, 0]
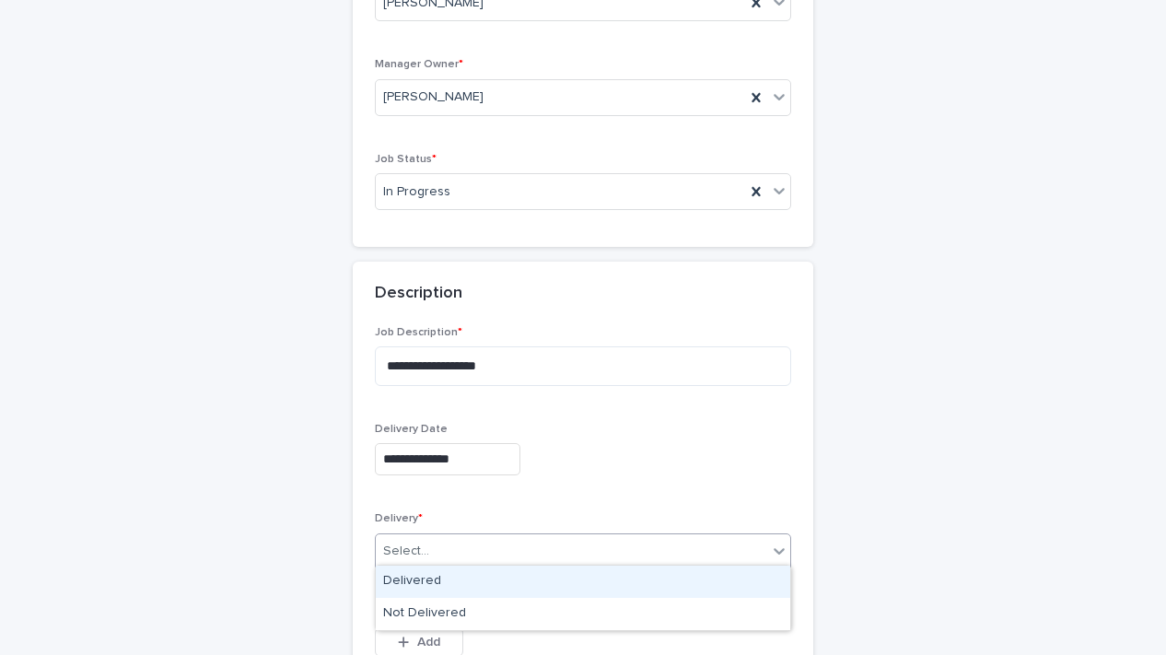
click at [591, 543] on div "Select..." at bounding box center [571, 551] width 391 height 30
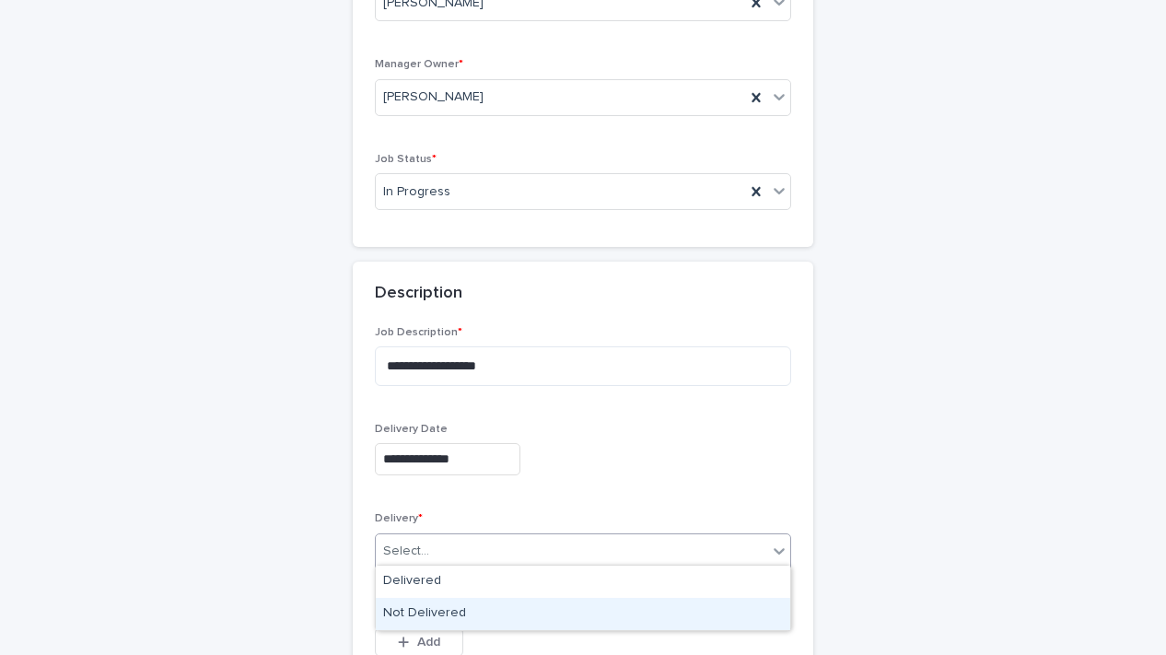
click at [567, 606] on div "Not Delivered" at bounding box center [583, 613] width 414 height 32
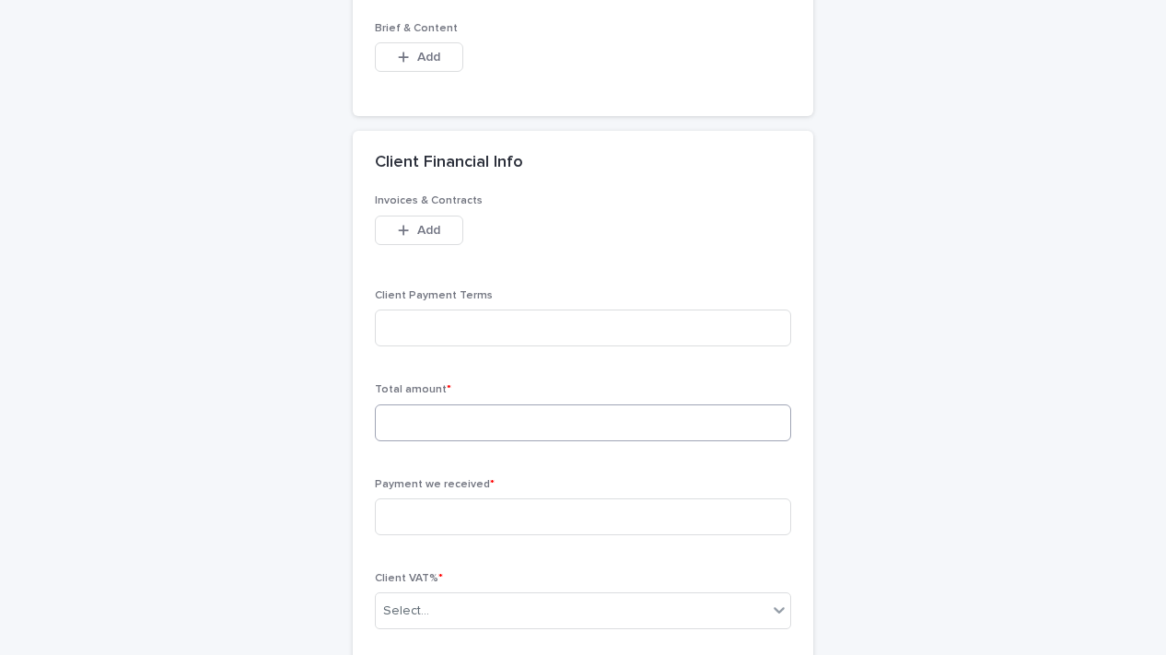
scroll to position [1142, 0]
click at [580, 404] on input at bounding box center [583, 420] width 416 height 37
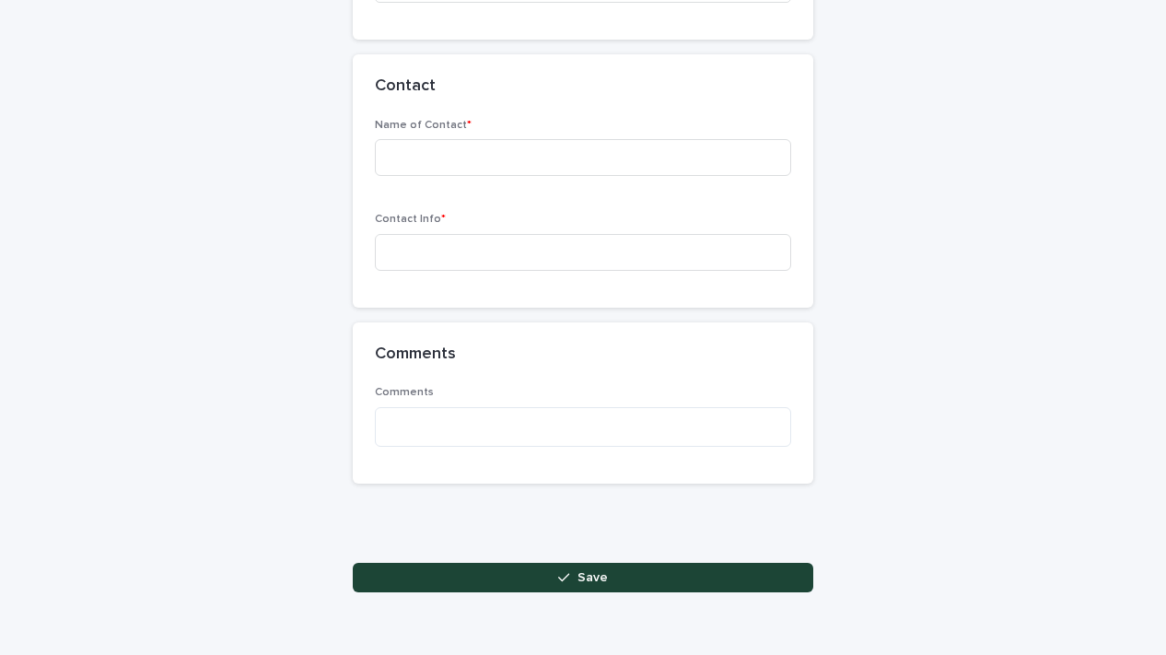
scroll to position [2106, 0]
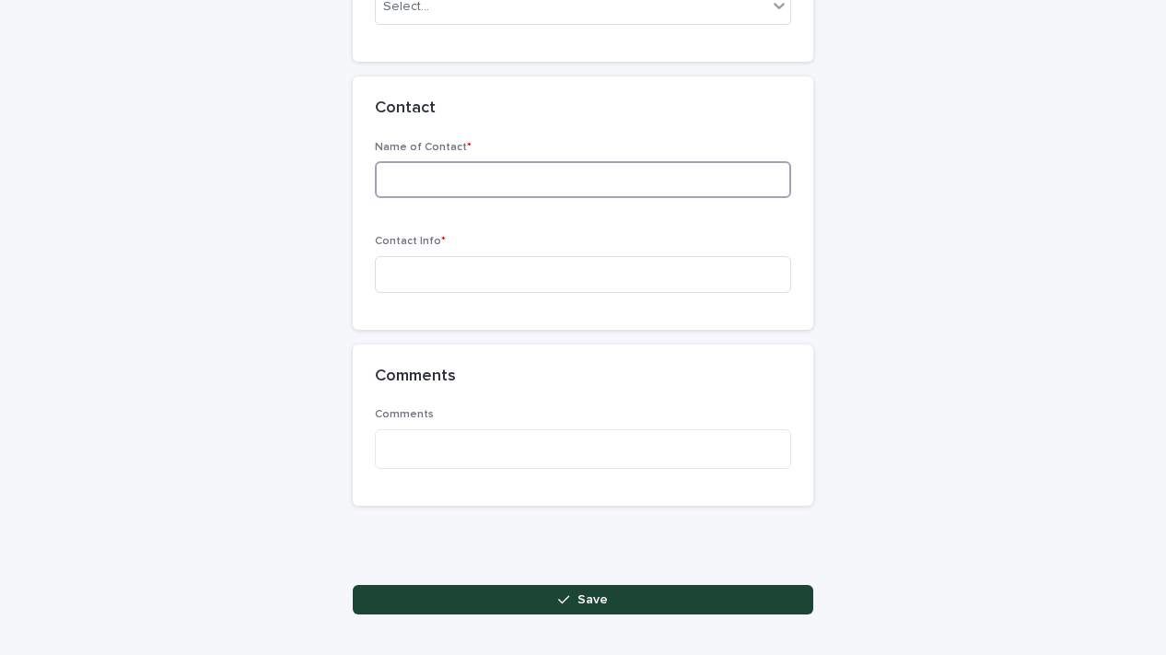
click at [552, 165] on input at bounding box center [583, 179] width 416 height 37
type input "****"
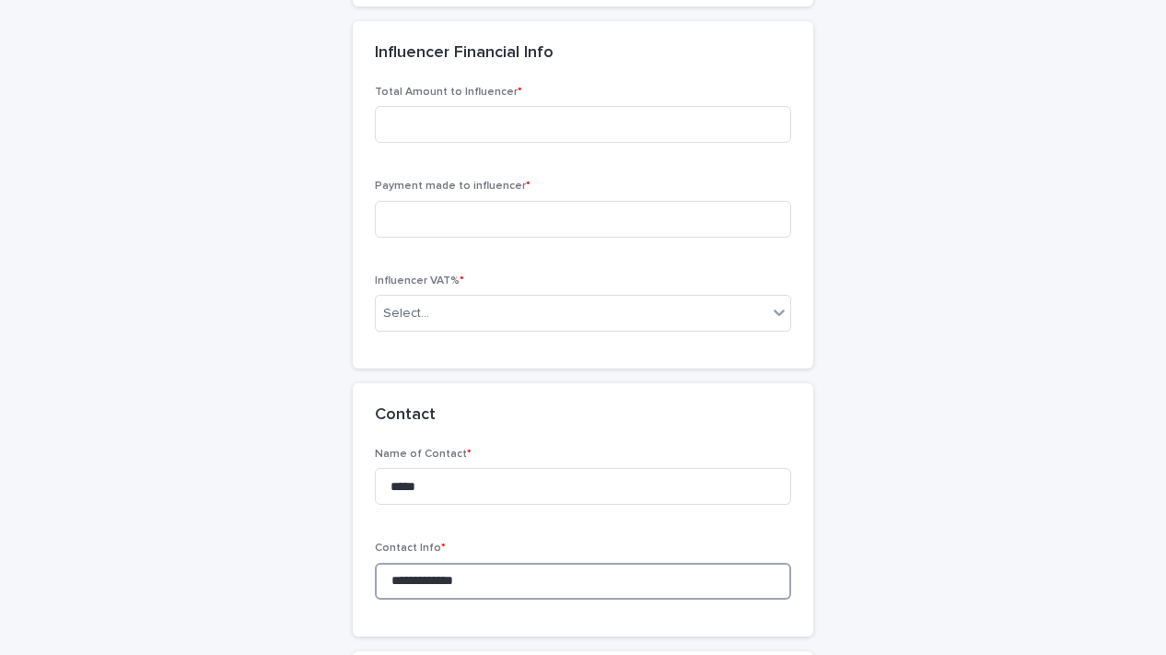
scroll to position [1783, 0]
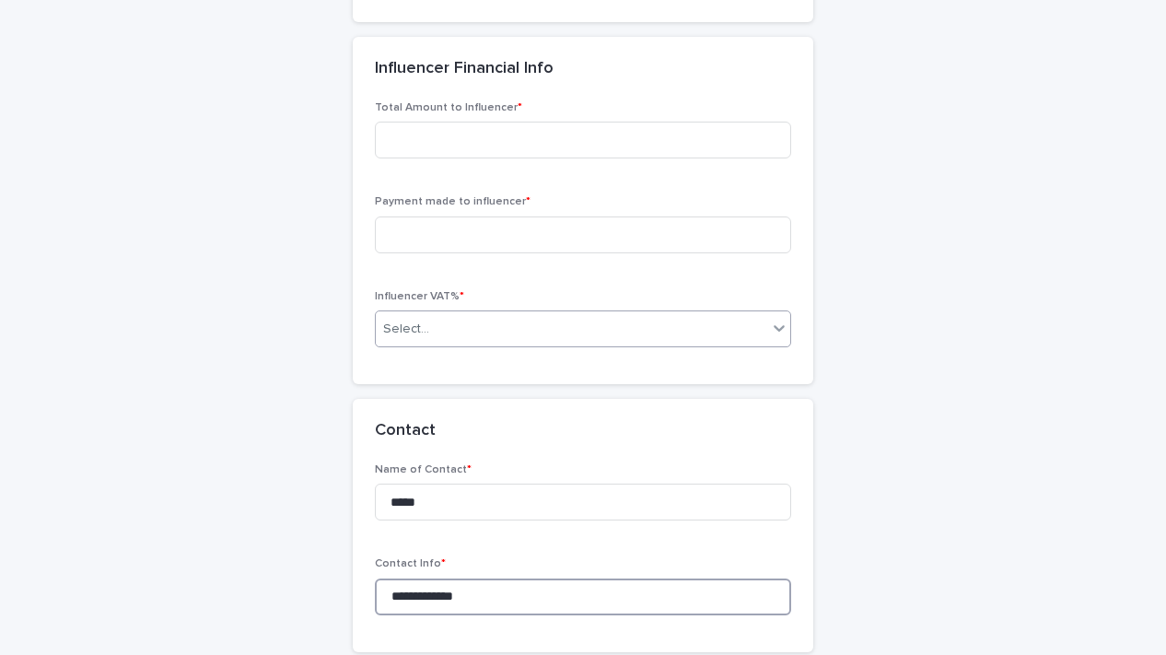
type input "**********"
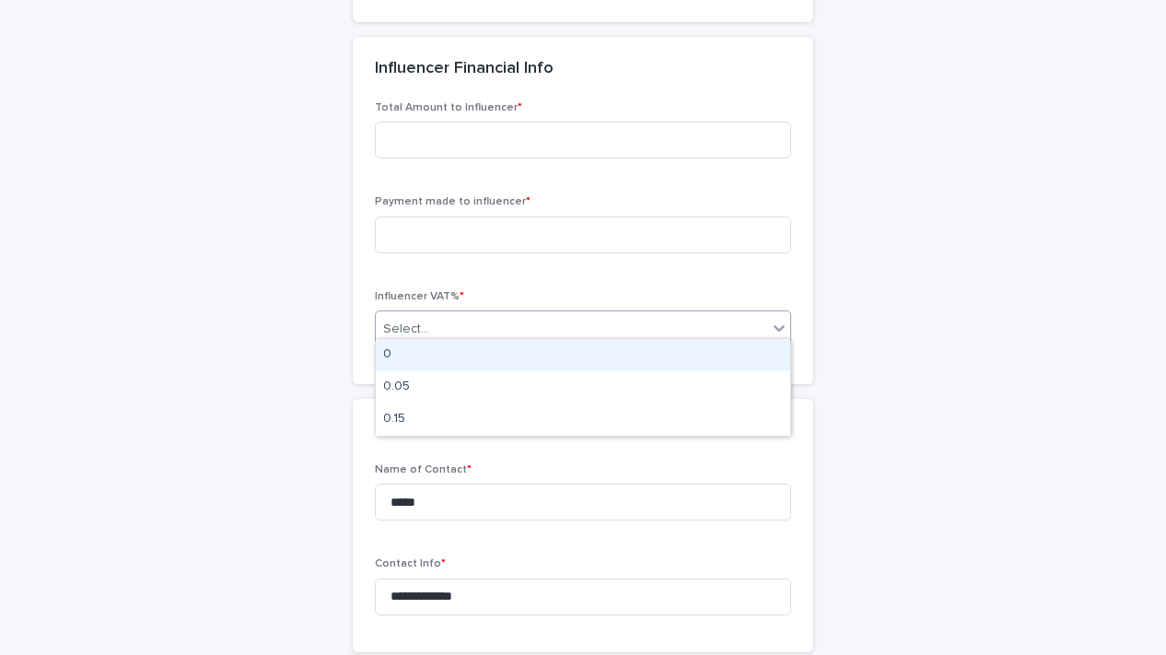
click at [579, 310] on div "Select..." at bounding box center [583, 328] width 416 height 37
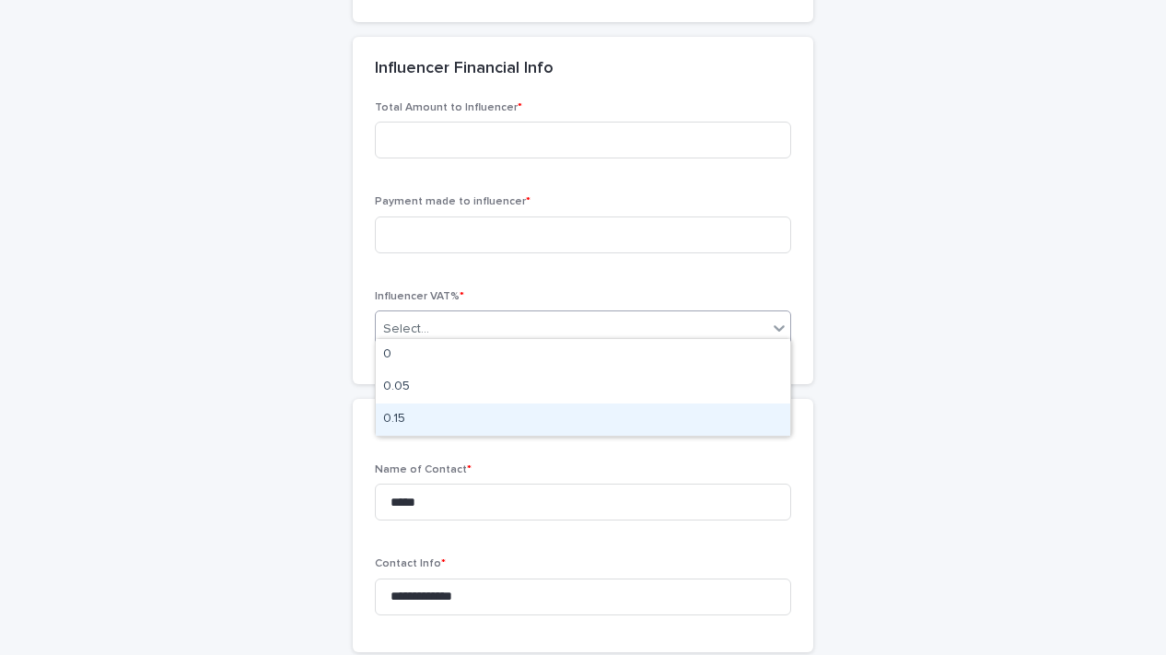
click at [548, 410] on div "0.15" at bounding box center [583, 419] width 414 height 32
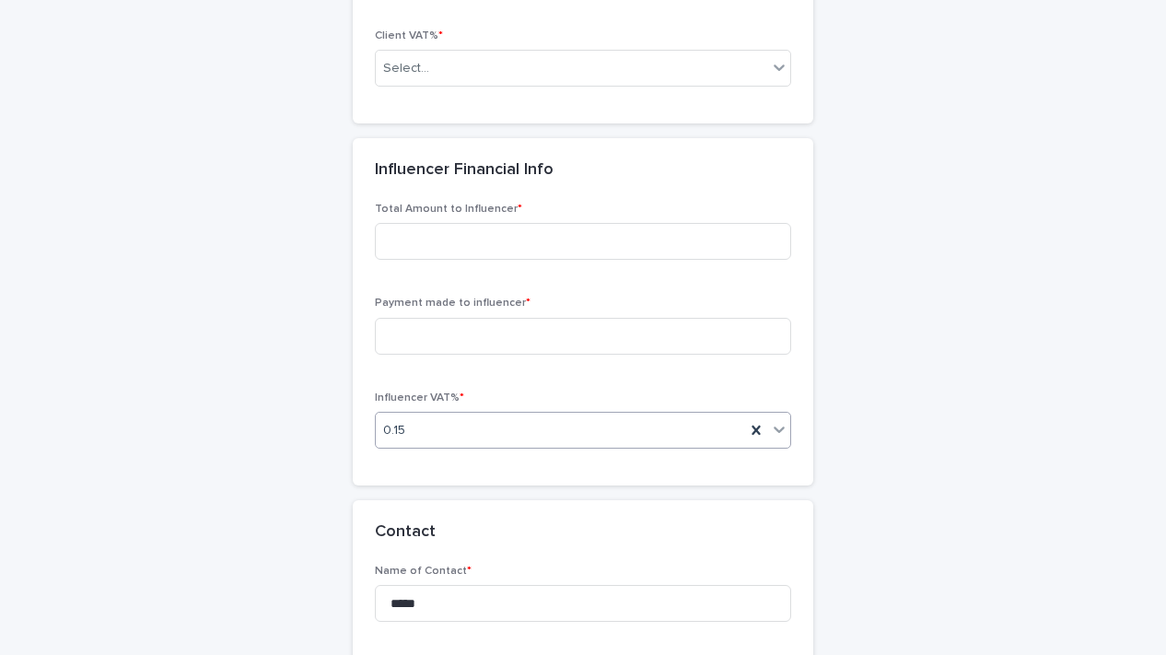
scroll to position [1681, 0]
click at [564, 320] on input at bounding box center [583, 337] width 416 height 37
click at [549, 238] on input at bounding box center [583, 242] width 416 height 37
drag, startPoint x: 445, startPoint y: 336, endPoint x: 356, endPoint y: 316, distance: 90.7
click at [356, 316] on div "Total Amount to Influencer * Payment made to influencer * ***** Influencer VAT%…" at bounding box center [583, 344] width 460 height 283
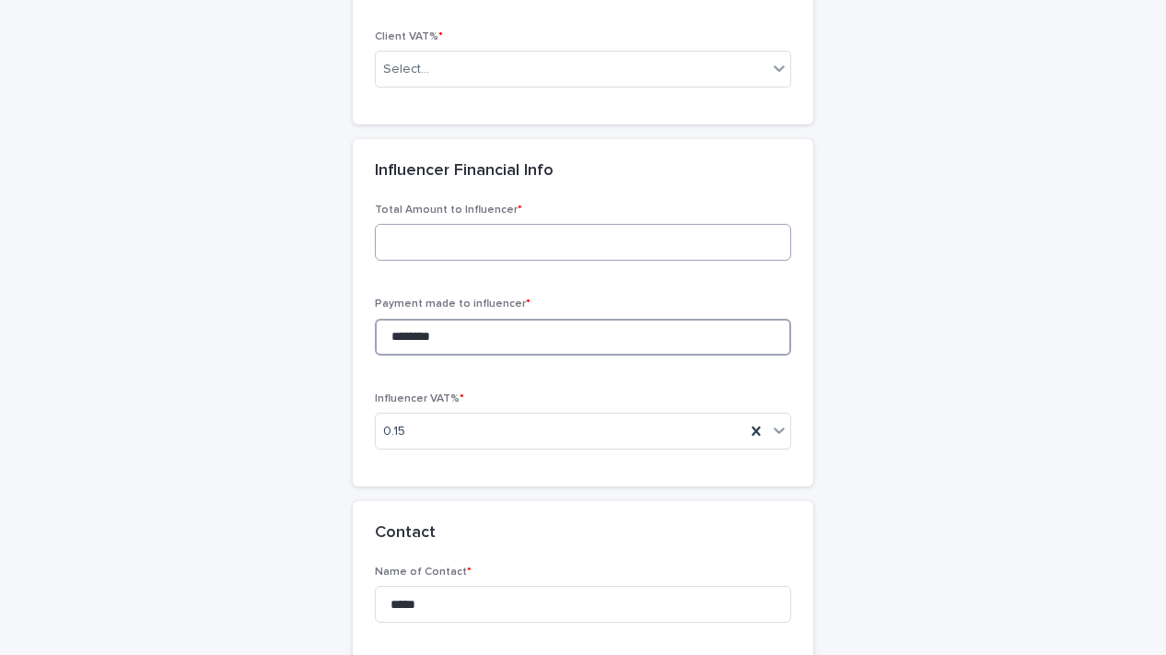
type input "********"
click at [423, 233] on input at bounding box center [583, 242] width 416 height 37
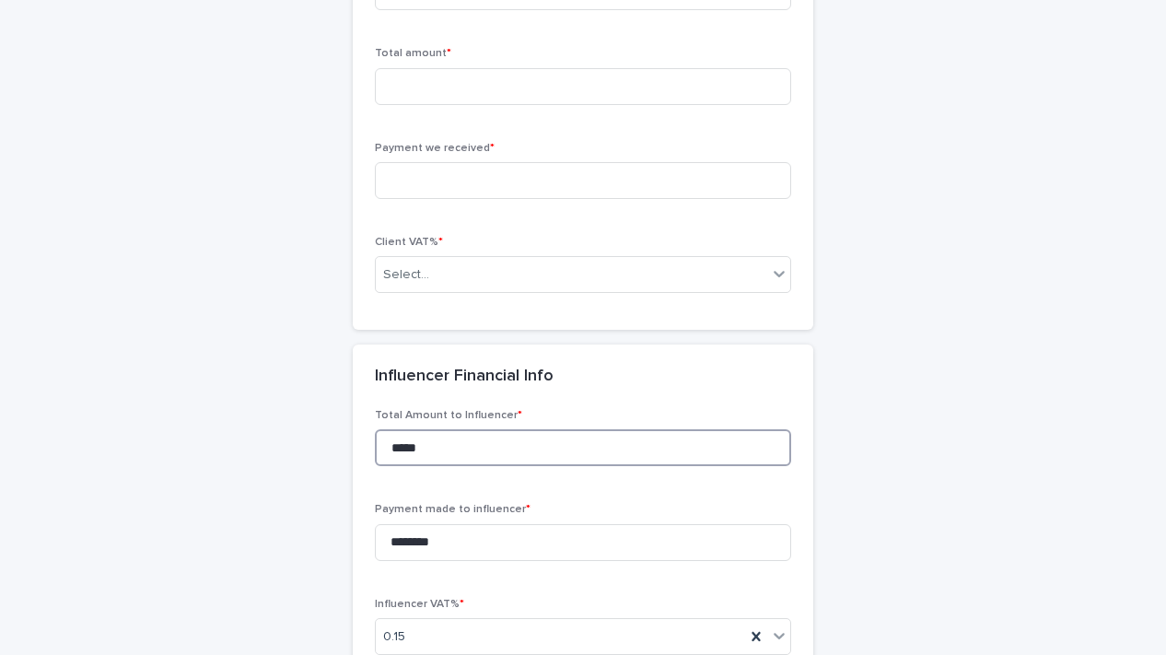
scroll to position [1474, 0]
type input "*****"
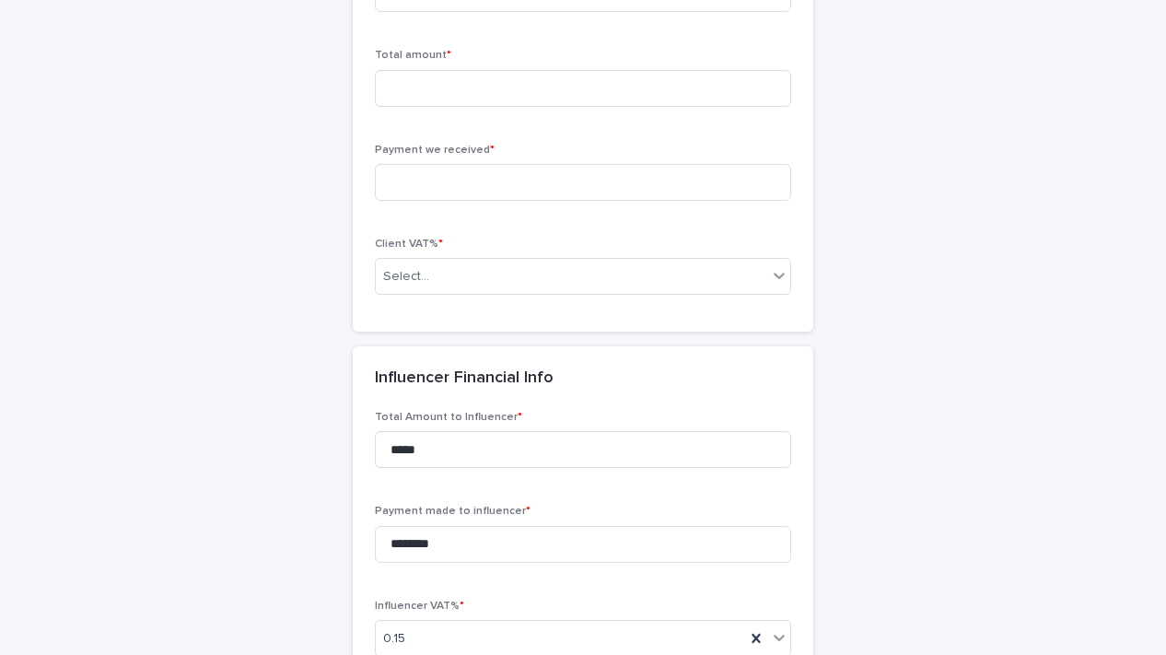
click at [472, 295] on div "Client VAT% * Select..." at bounding box center [583, 274] width 416 height 72
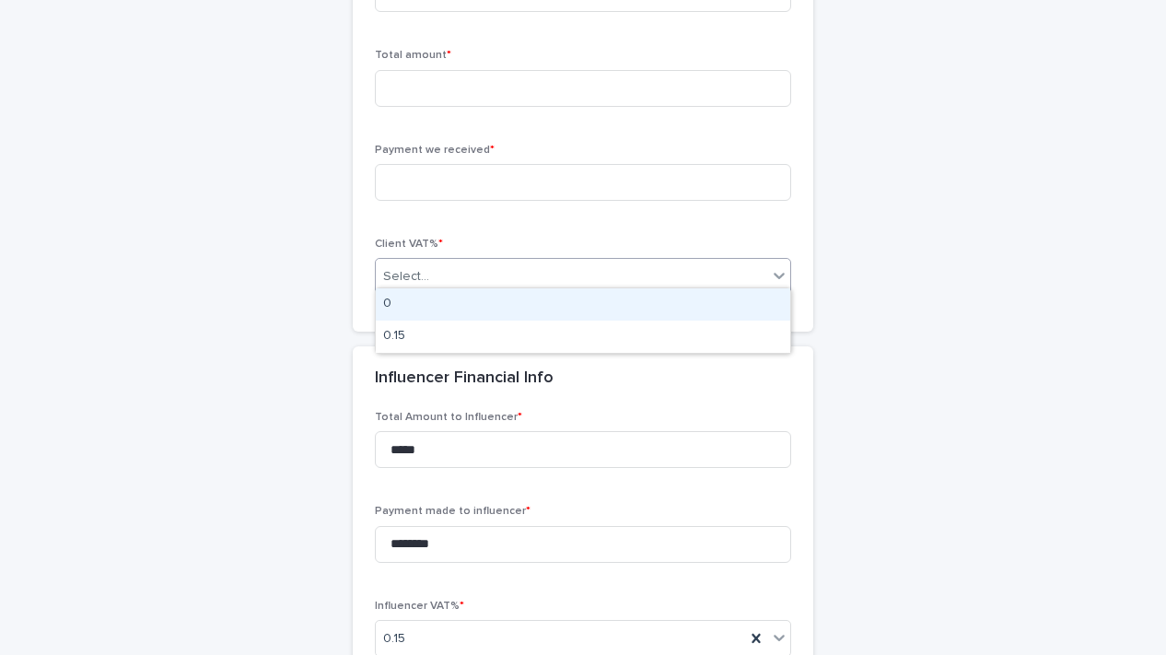
click at [472, 273] on div "Select..." at bounding box center [571, 276] width 391 height 30
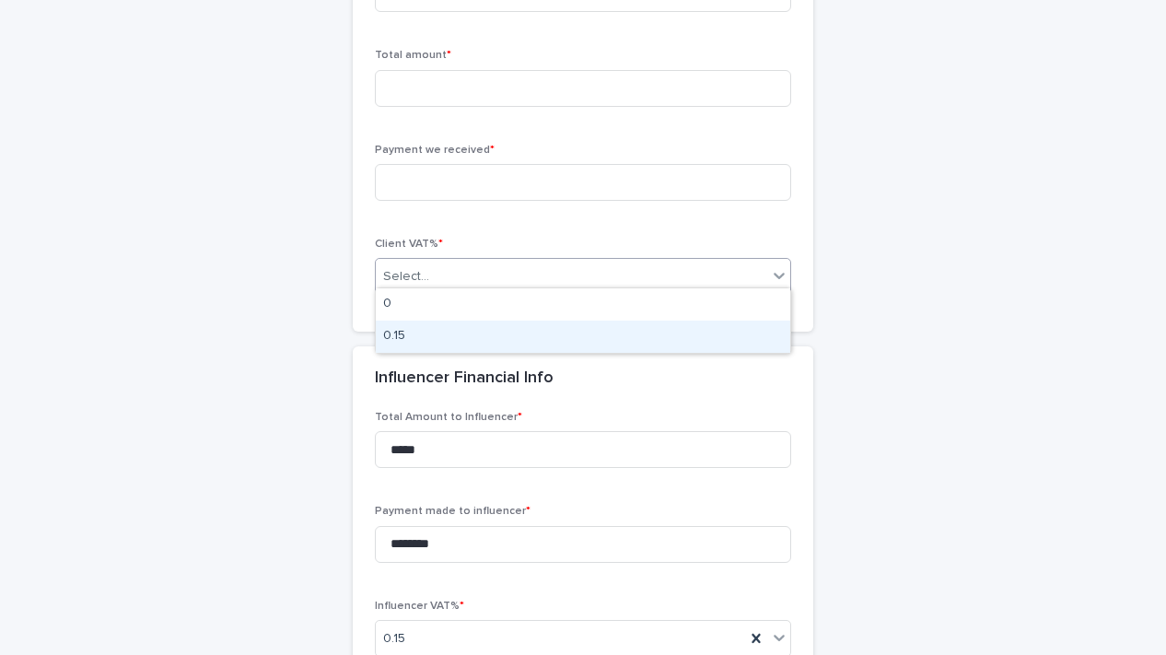
click at [470, 346] on div "0.15" at bounding box center [583, 336] width 414 height 32
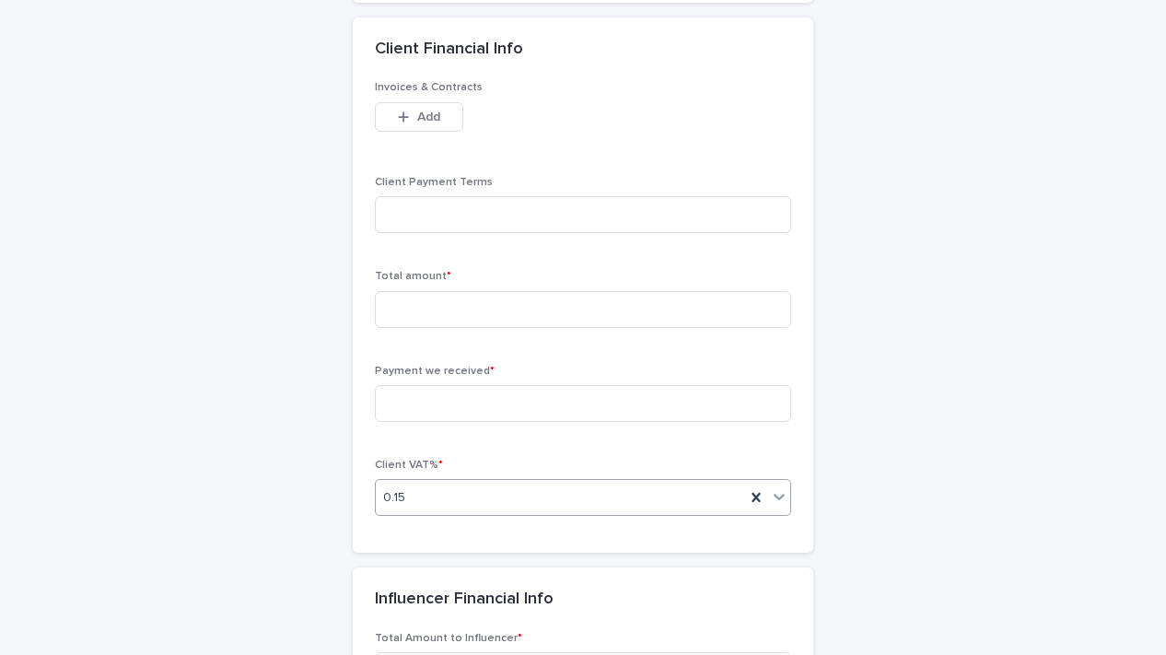
scroll to position [1246, 0]
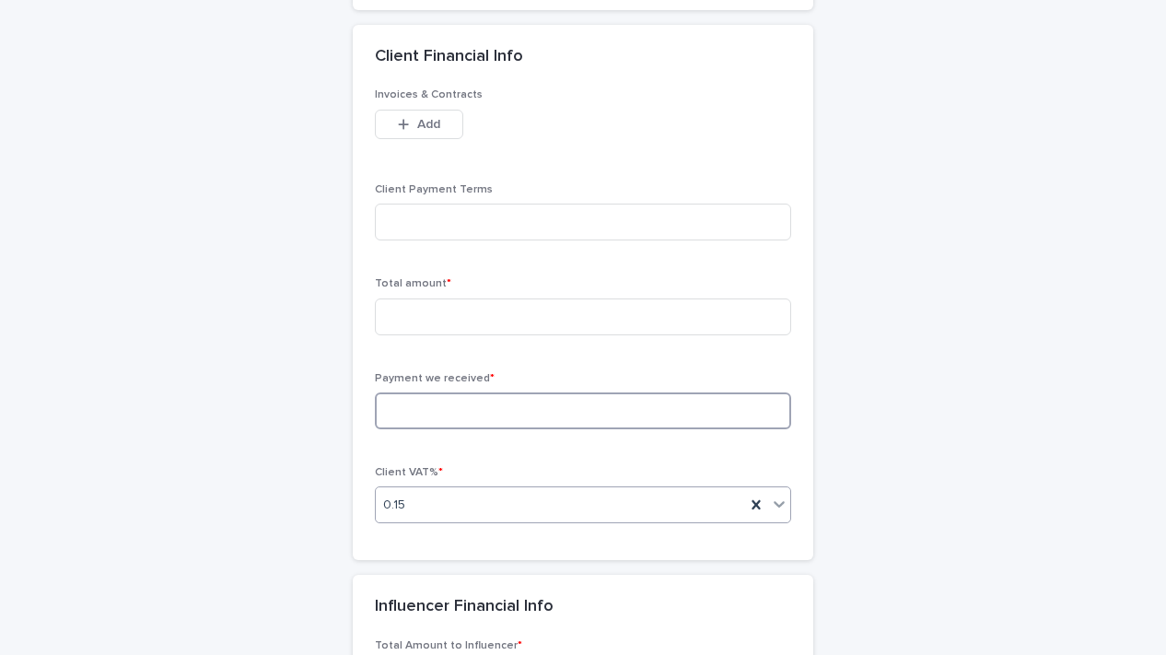
click at [499, 404] on input at bounding box center [583, 410] width 416 height 37
type input "*"
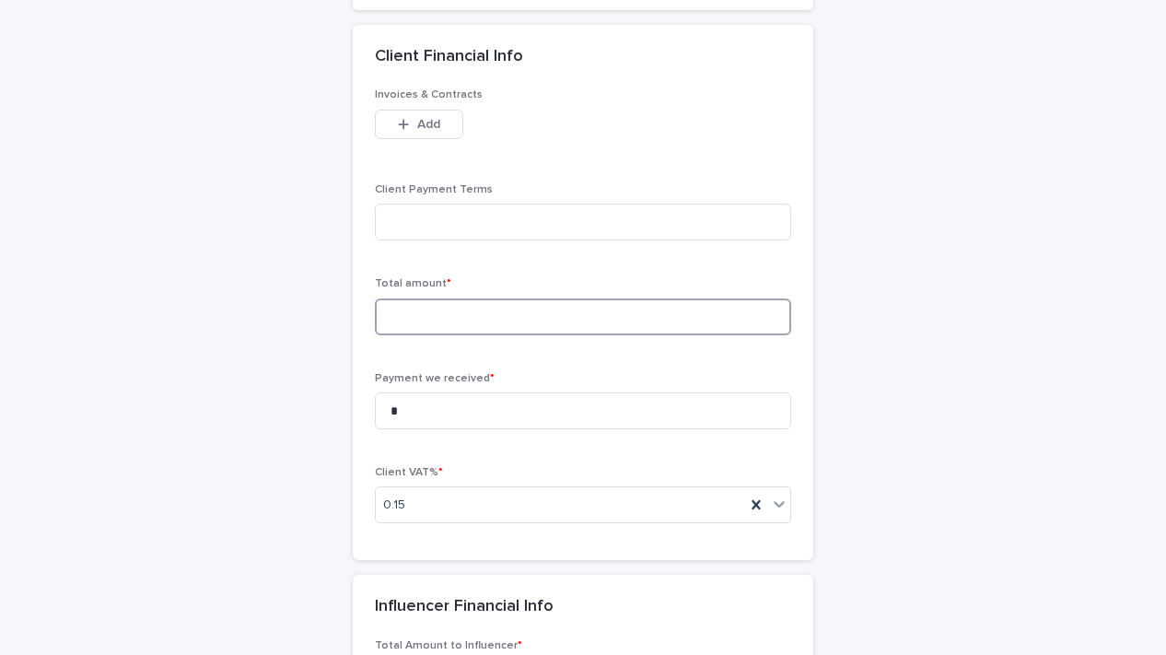
click at [551, 317] on input at bounding box center [583, 316] width 416 height 37
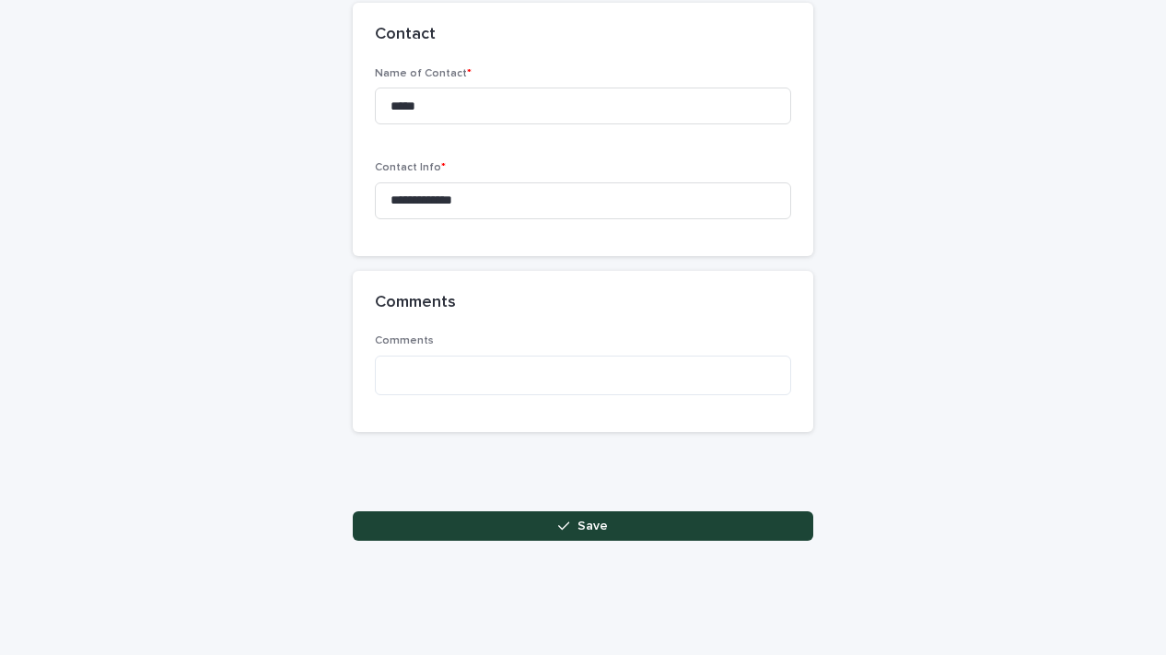
scroll to position [2197, 0]
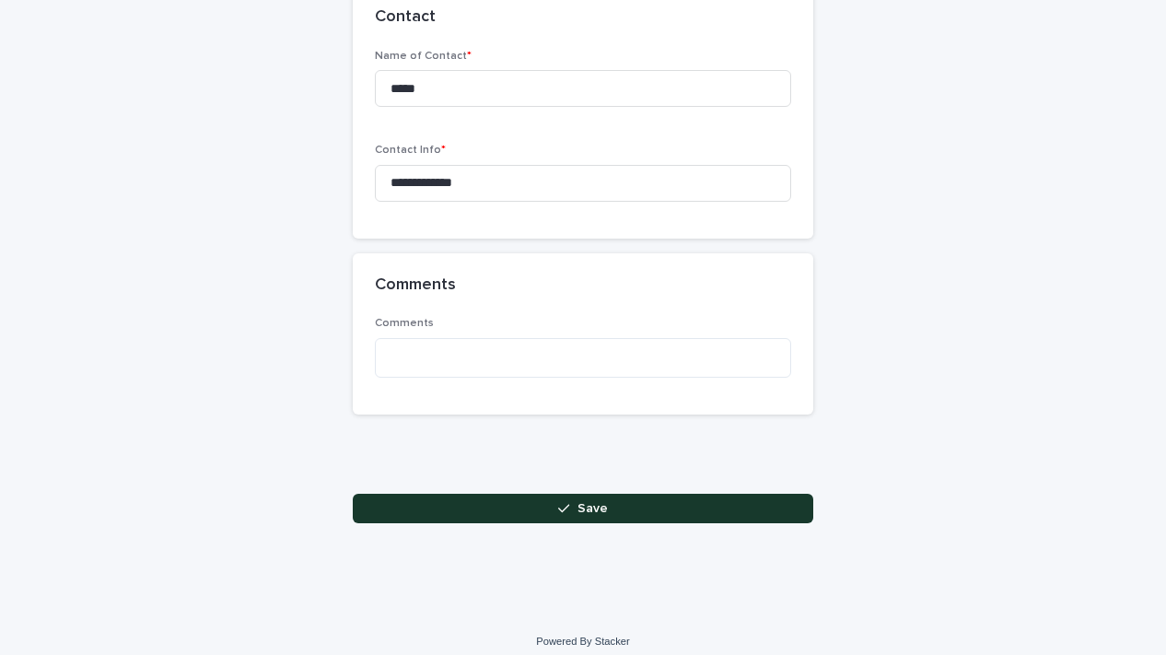
type input "*****"
click at [678, 493] on button "Save" at bounding box center [583, 507] width 460 height 29
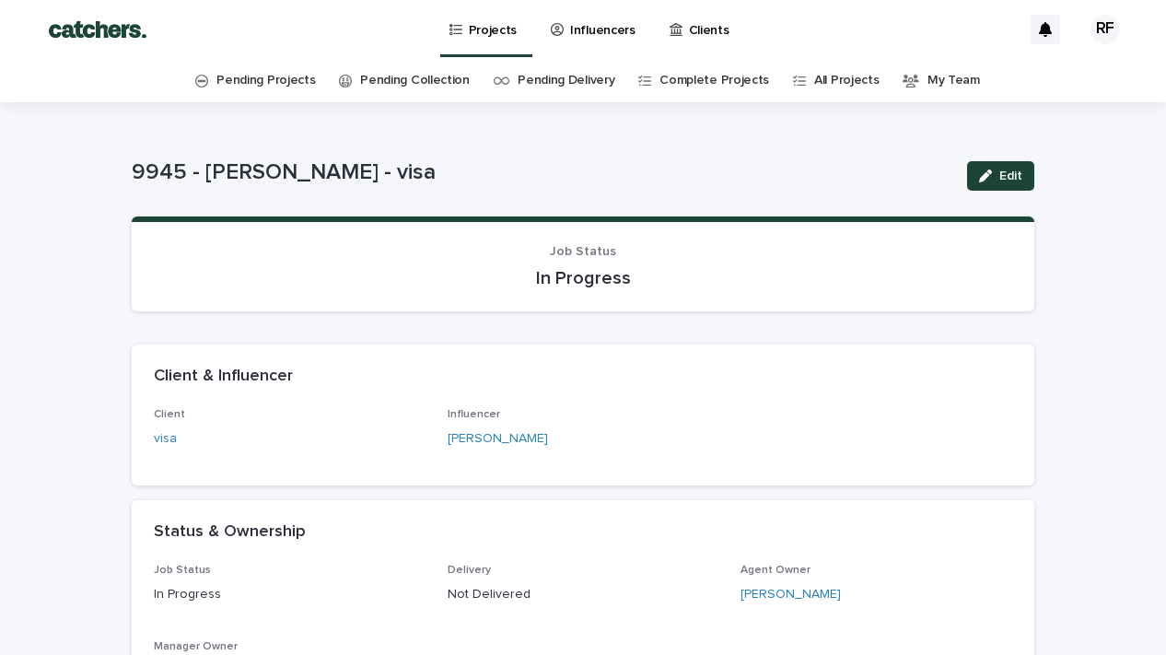
click at [306, 86] on link "Pending Projects" at bounding box center [265, 80] width 99 height 43
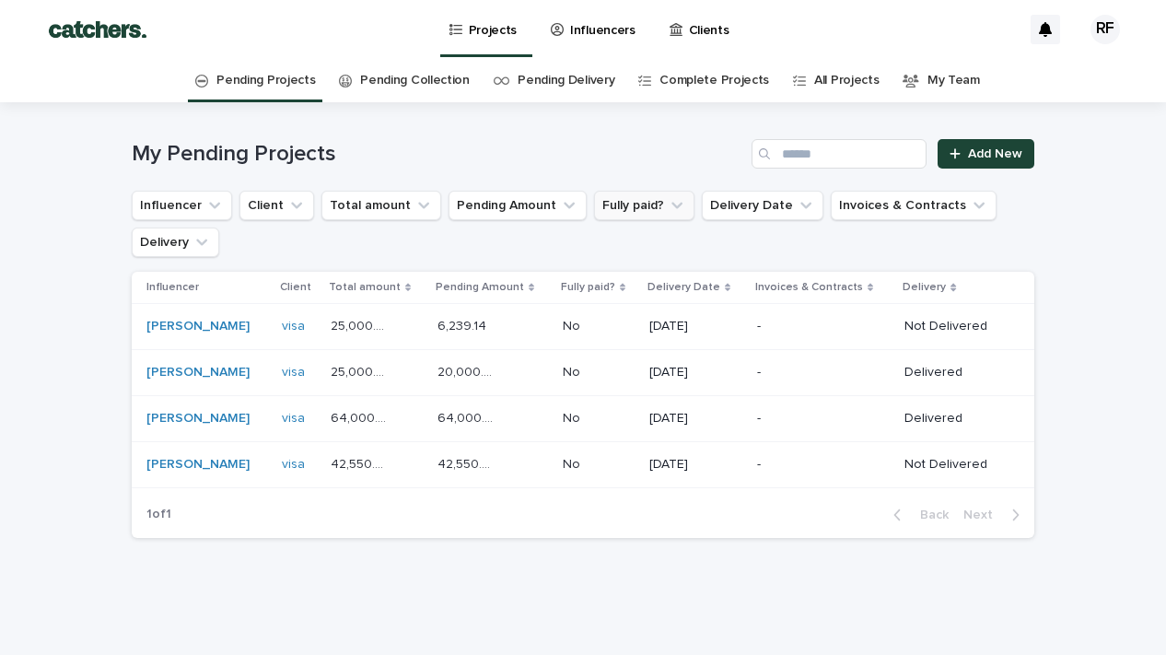
click at [643, 213] on button "Fully paid?" at bounding box center [644, 205] width 100 height 29
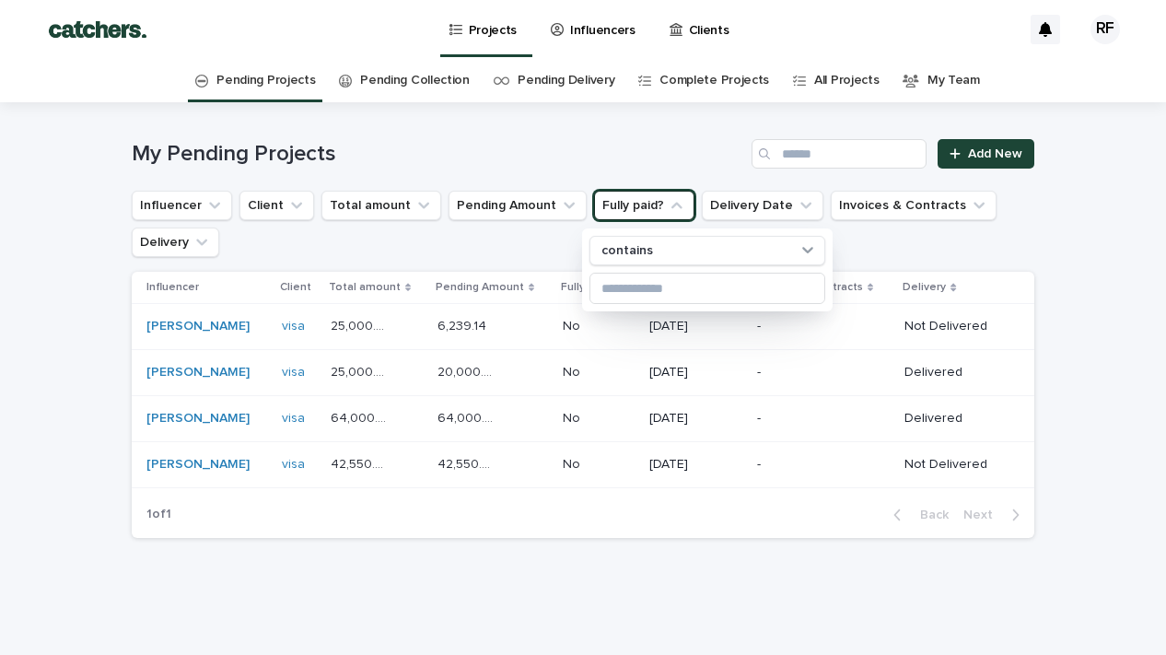
click at [538, 226] on ul "Influencer Client Total amount Pending Amount Fully paid? contains Delivery Dat…" at bounding box center [583, 224] width 910 height 74
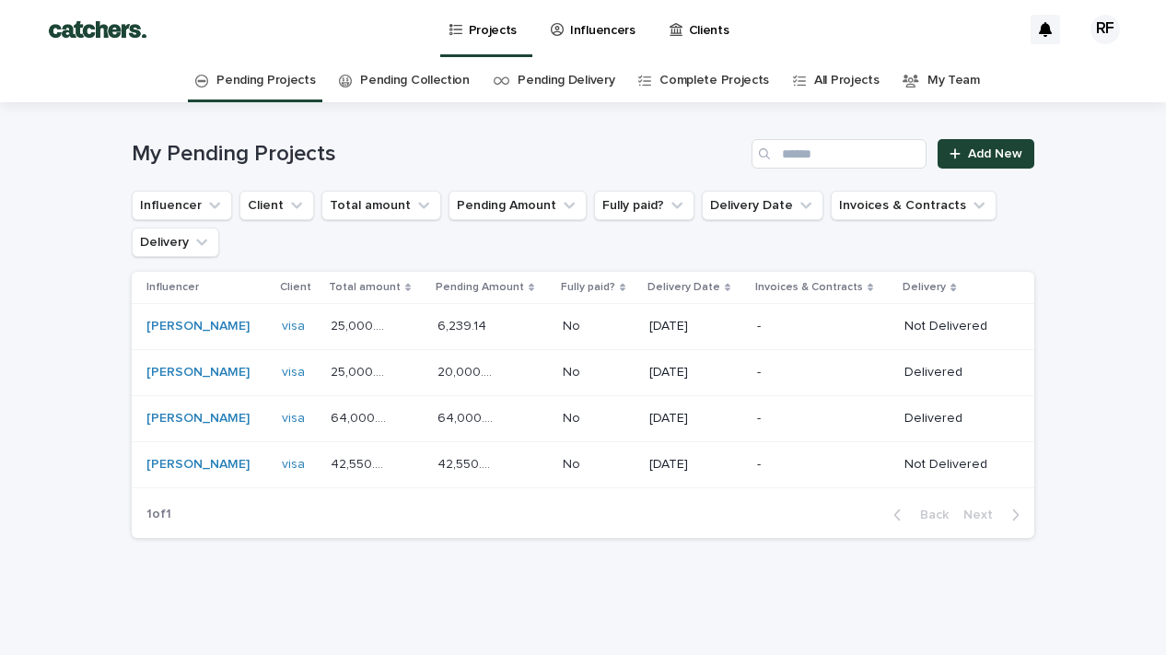
click at [704, 88] on link "Complete Projects" at bounding box center [714, 80] width 110 height 43
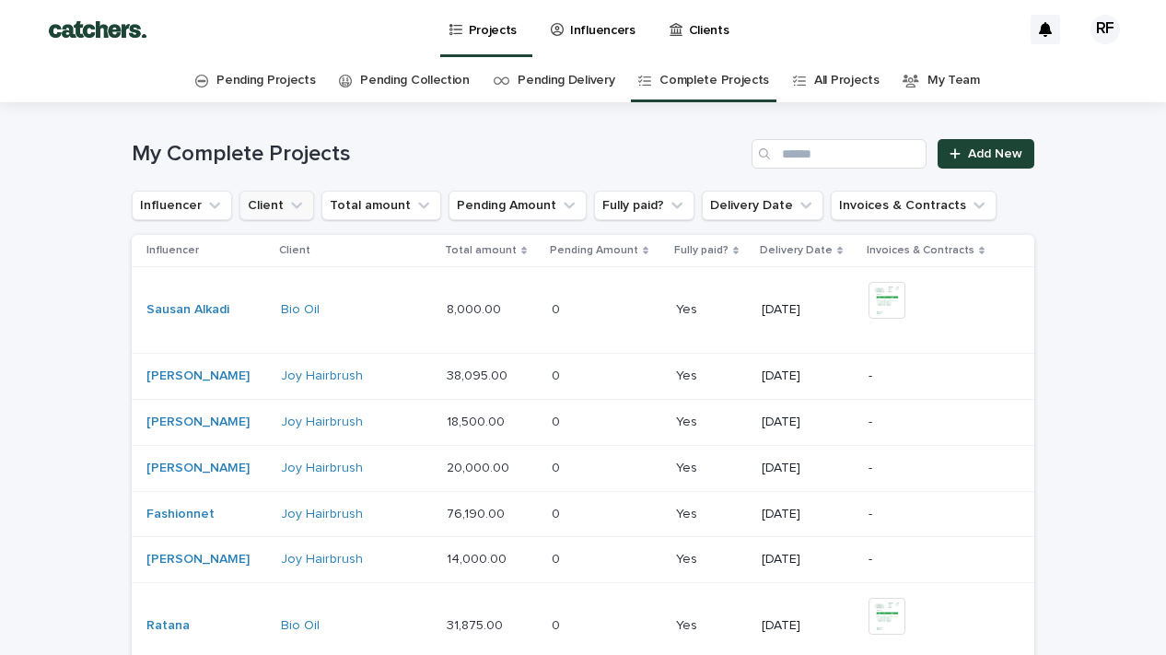
click at [275, 213] on button "Client" at bounding box center [276, 205] width 75 height 29
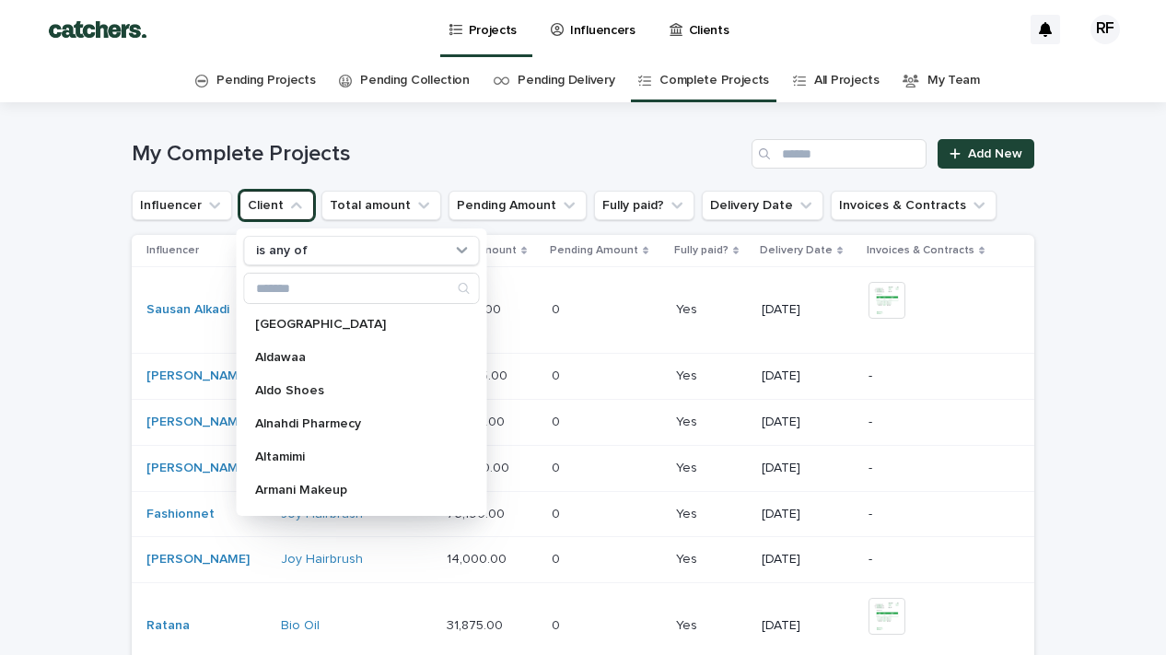
click at [275, 213] on button "Client" at bounding box center [276, 205] width 75 height 29
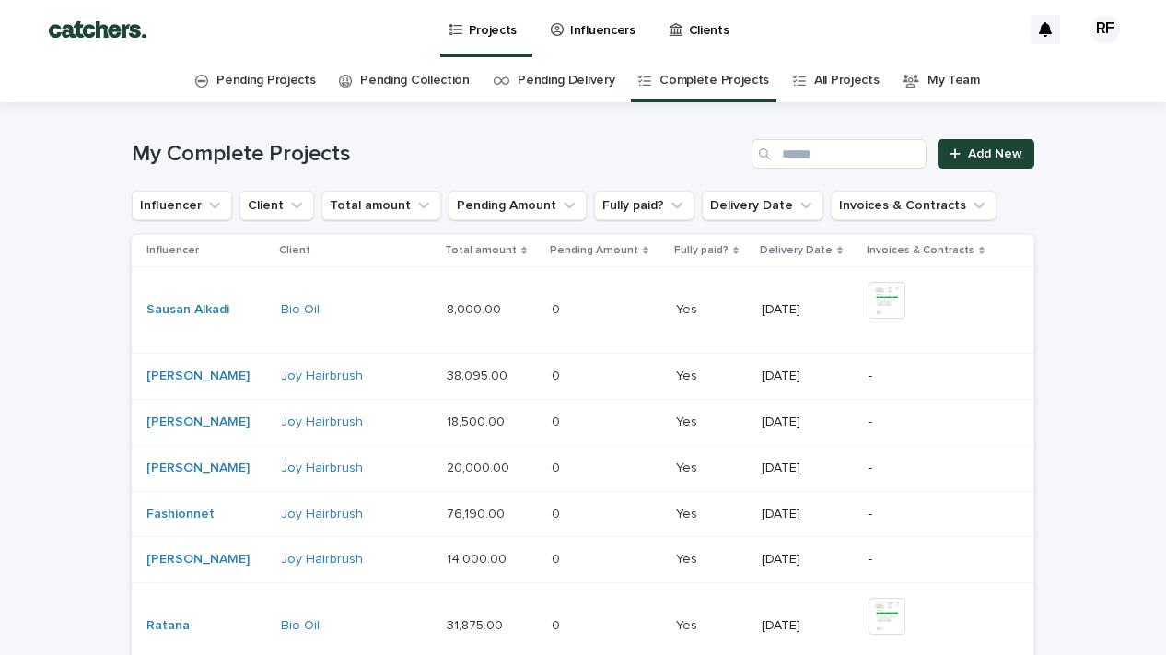
click at [231, 208] on ul "Influencer Client Total amount Pending Amount Fully paid? Delivery Date Invoice…" at bounding box center [564, 205] width 872 height 37
click at [276, 213] on button "Client" at bounding box center [276, 205] width 75 height 29
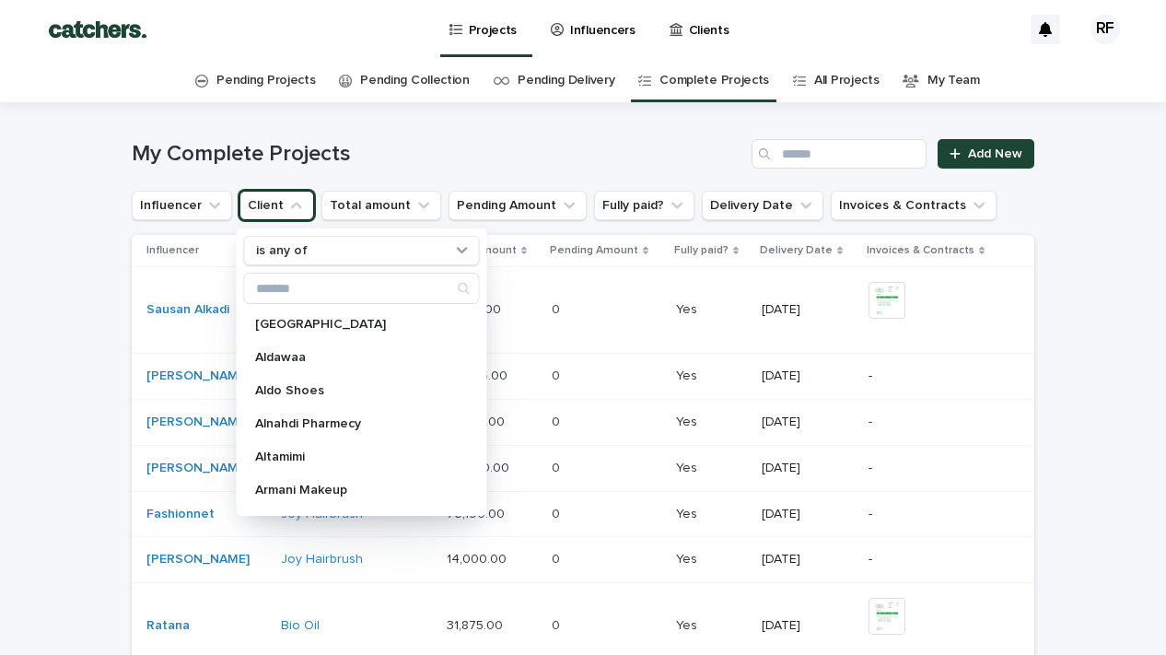
click at [276, 213] on button "Client" at bounding box center [276, 205] width 75 height 29
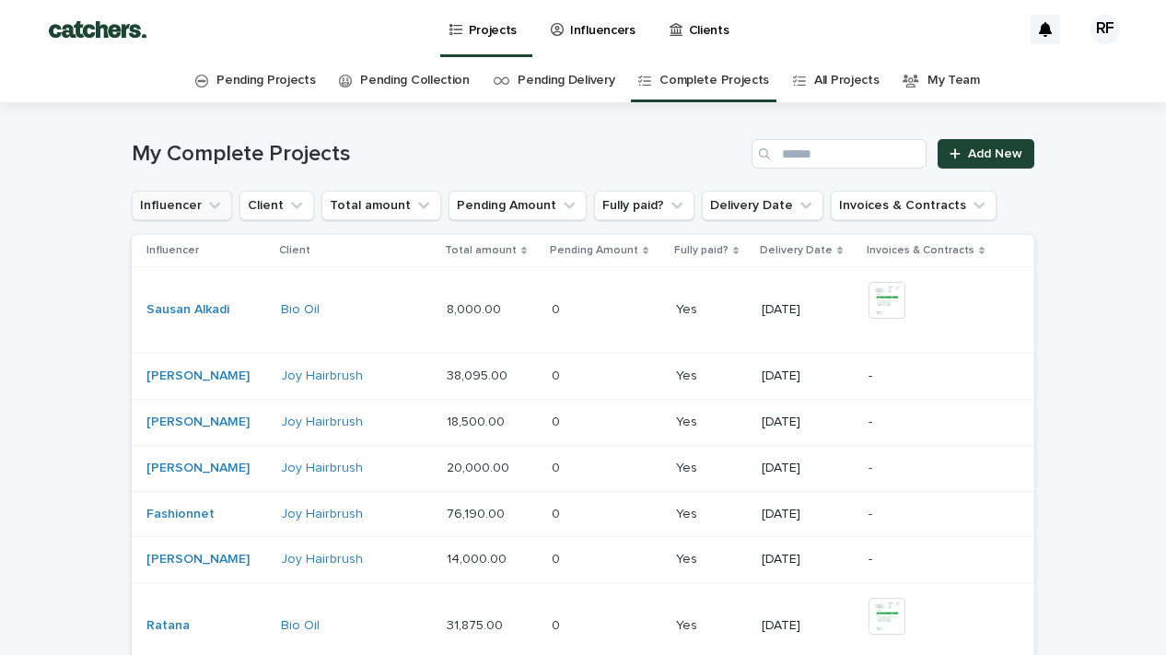
click at [185, 205] on button "Influencer" at bounding box center [182, 205] width 100 height 29
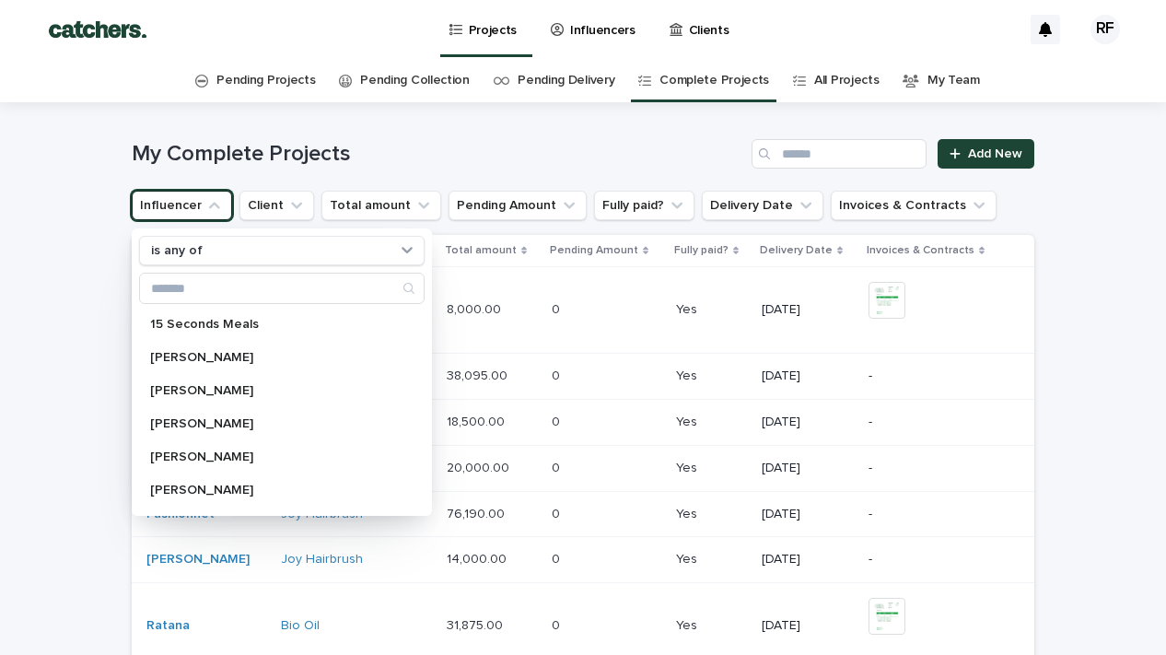
click at [185, 205] on button "Influencer" at bounding box center [182, 205] width 100 height 29
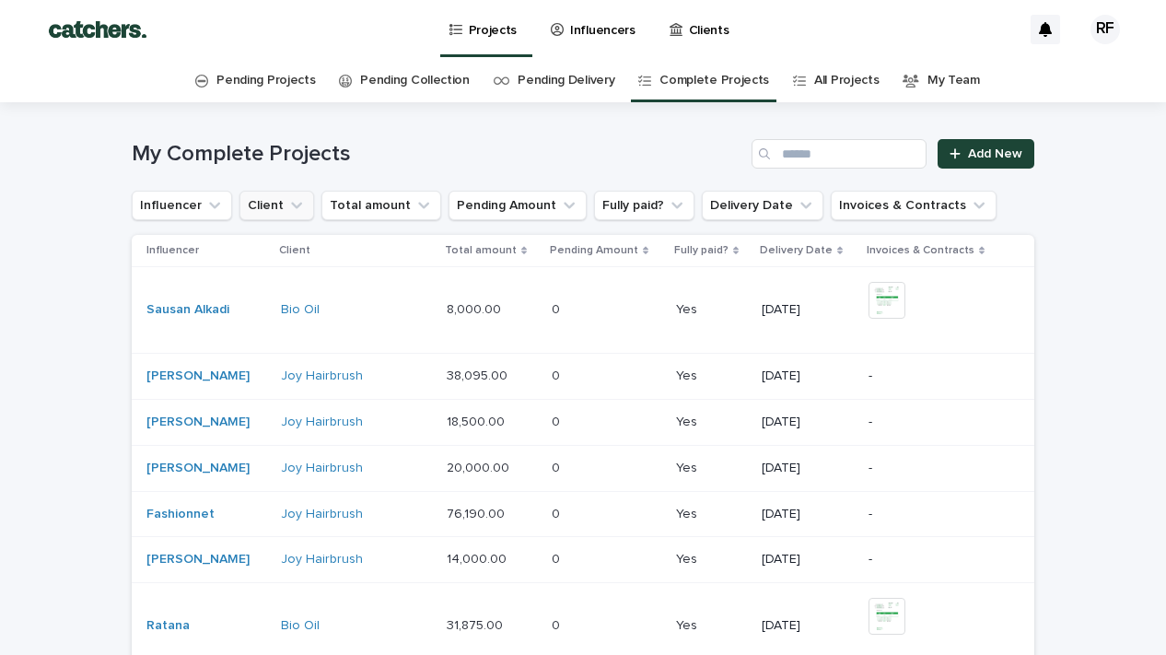
click at [254, 213] on button "Client" at bounding box center [276, 205] width 75 height 29
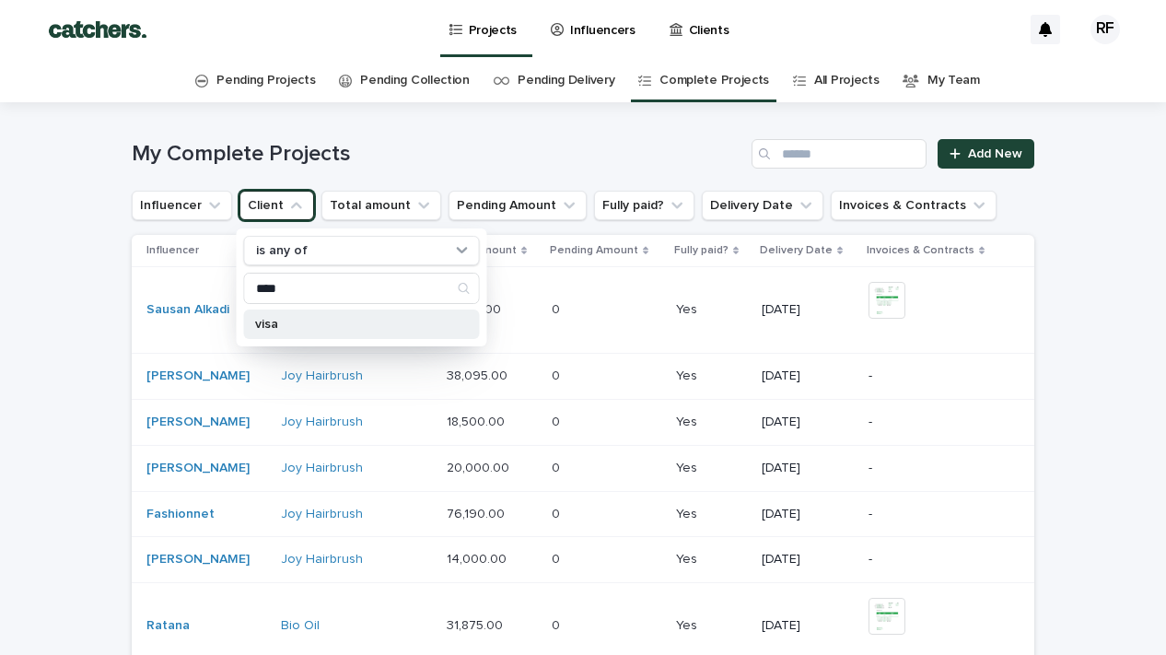
type input "****"
click at [273, 325] on p "visa" at bounding box center [352, 324] width 195 height 13
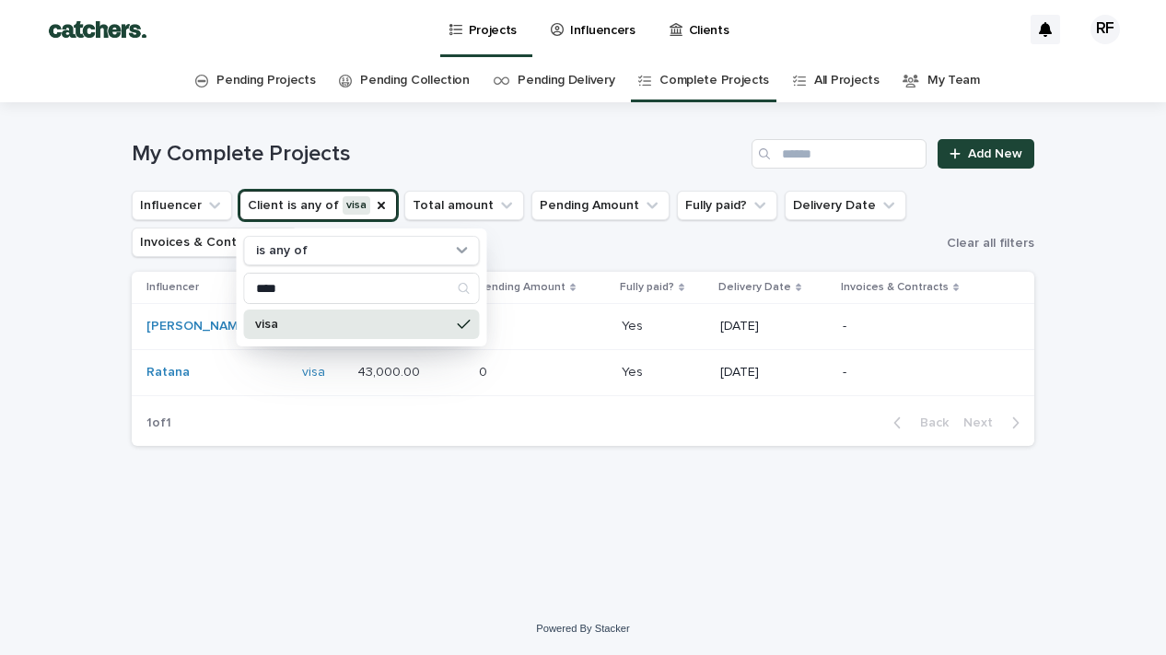
click at [89, 283] on div "Loading... Saving… Loading... Saving… My Complete Projects Add New Influencer C…" at bounding box center [583, 352] width 1166 height 500
